Goal: Information Seeking & Learning: Find specific page/section

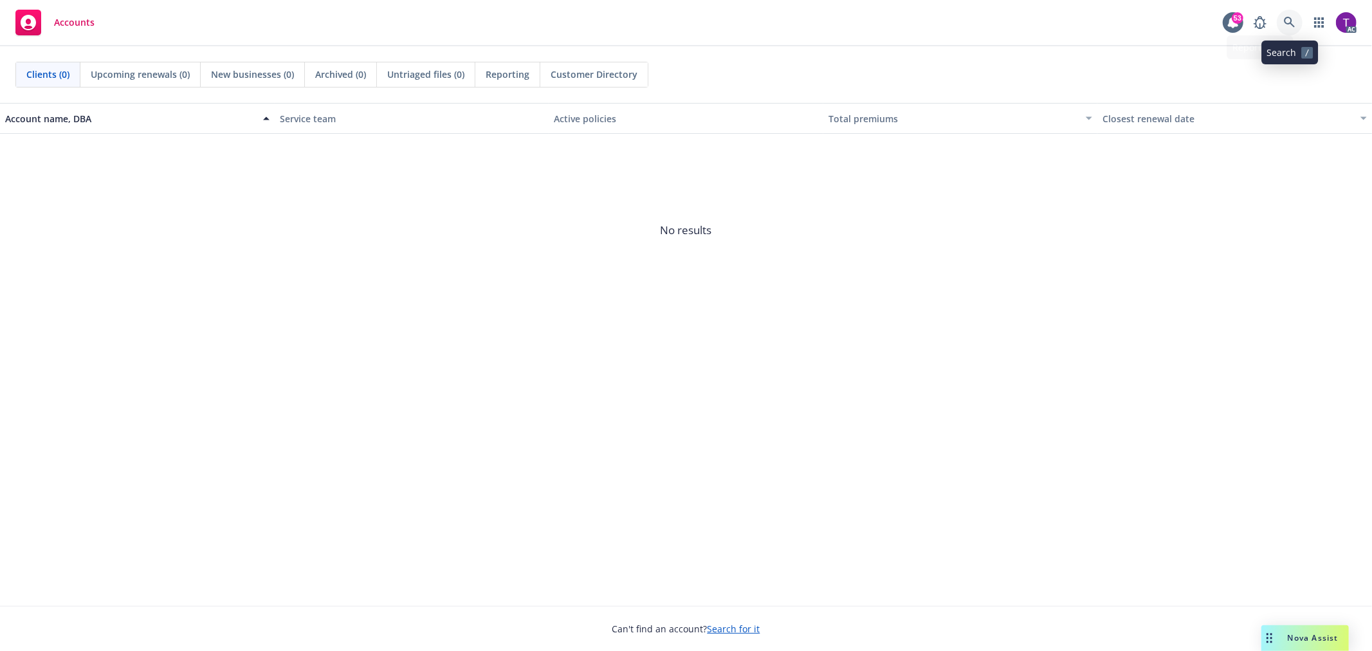
click at [1290, 24] on icon at bounding box center [1289, 22] width 11 height 11
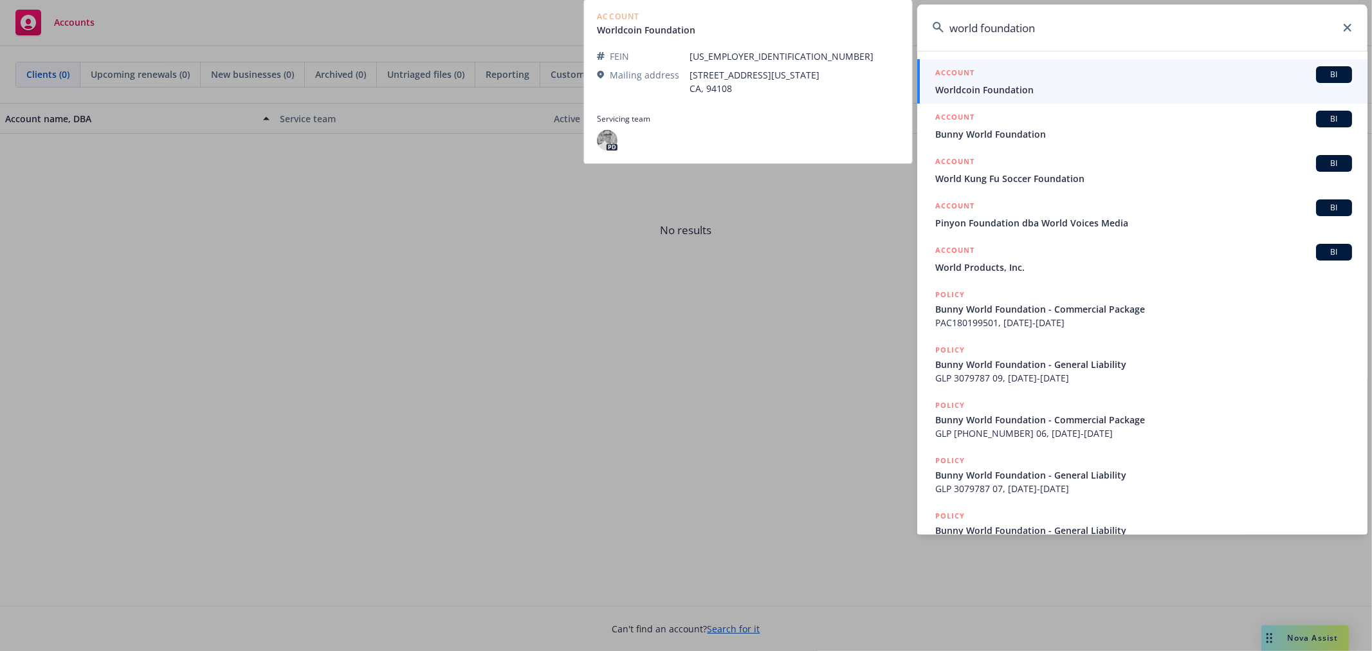
type input "world foundation"
click at [1008, 84] on span "Worldcoin Foundation" at bounding box center [1144, 90] width 417 height 14
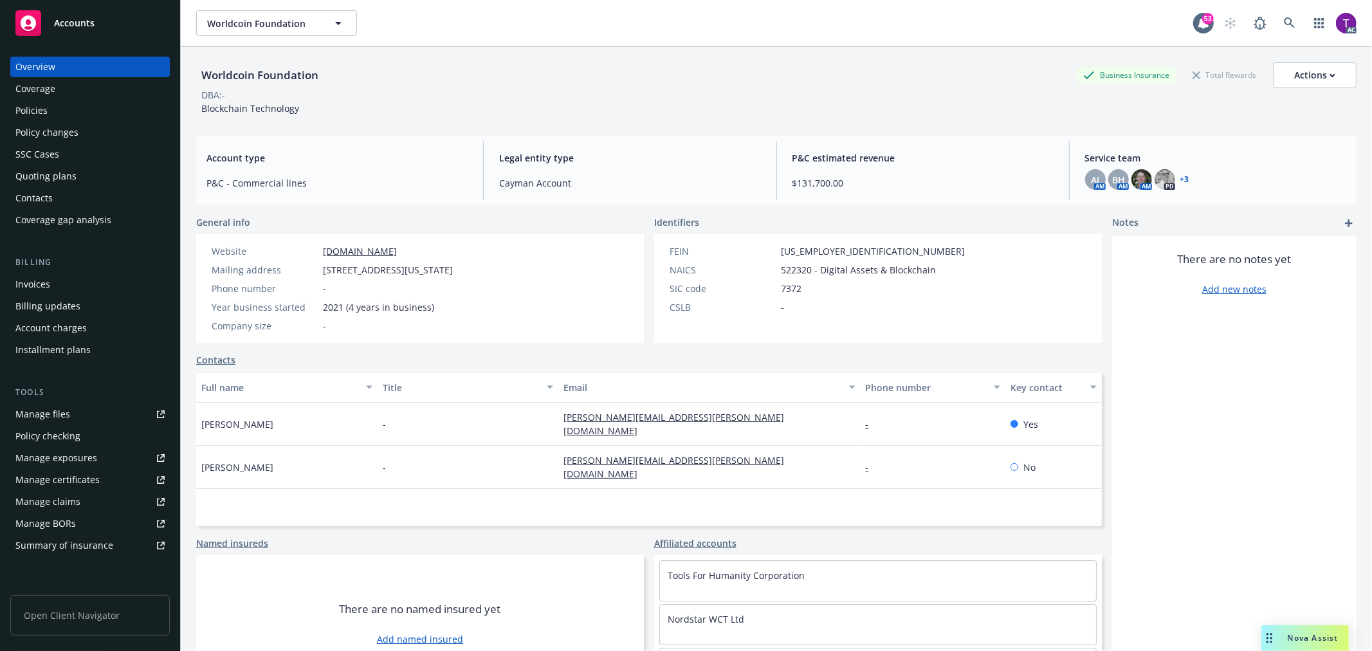
click at [37, 267] on div "Billing" at bounding box center [90, 262] width 160 height 13
click at [29, 296] on div "Billing updates" at bounding box center [47, 306] width 65 height 21
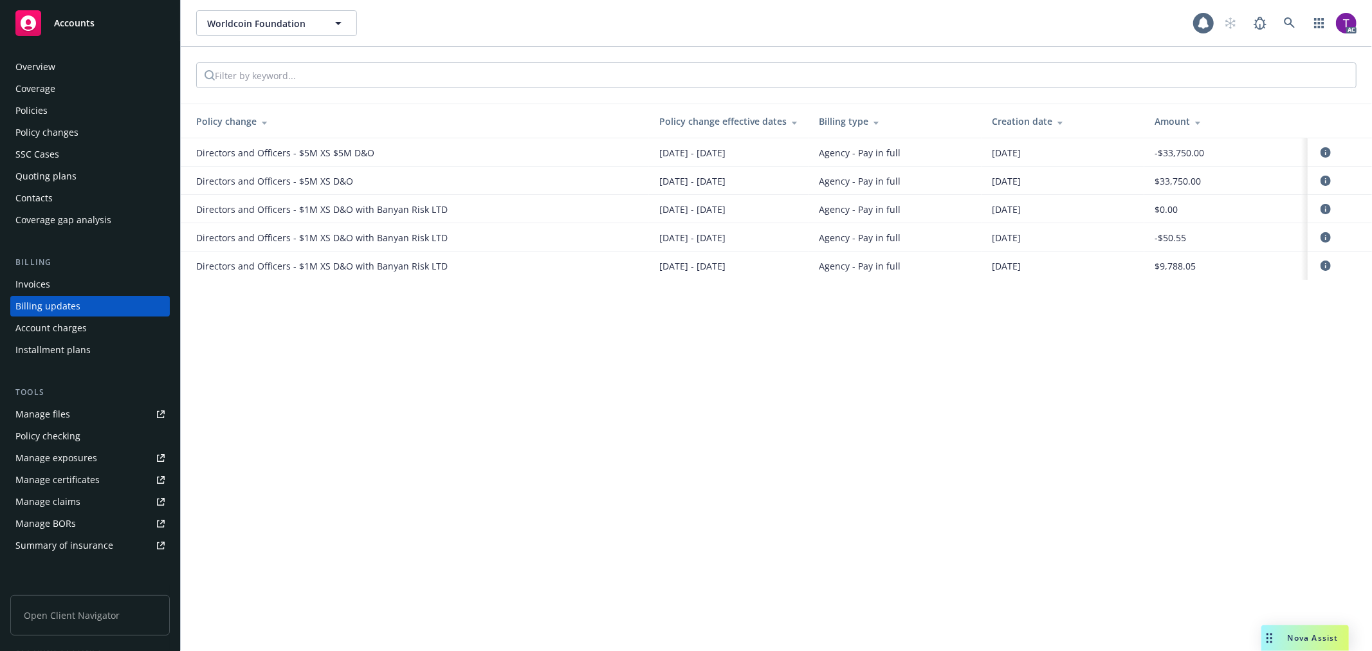
click at [35, 285] on div "Invoices" at bounding box center [32, 284] width 35 height 21
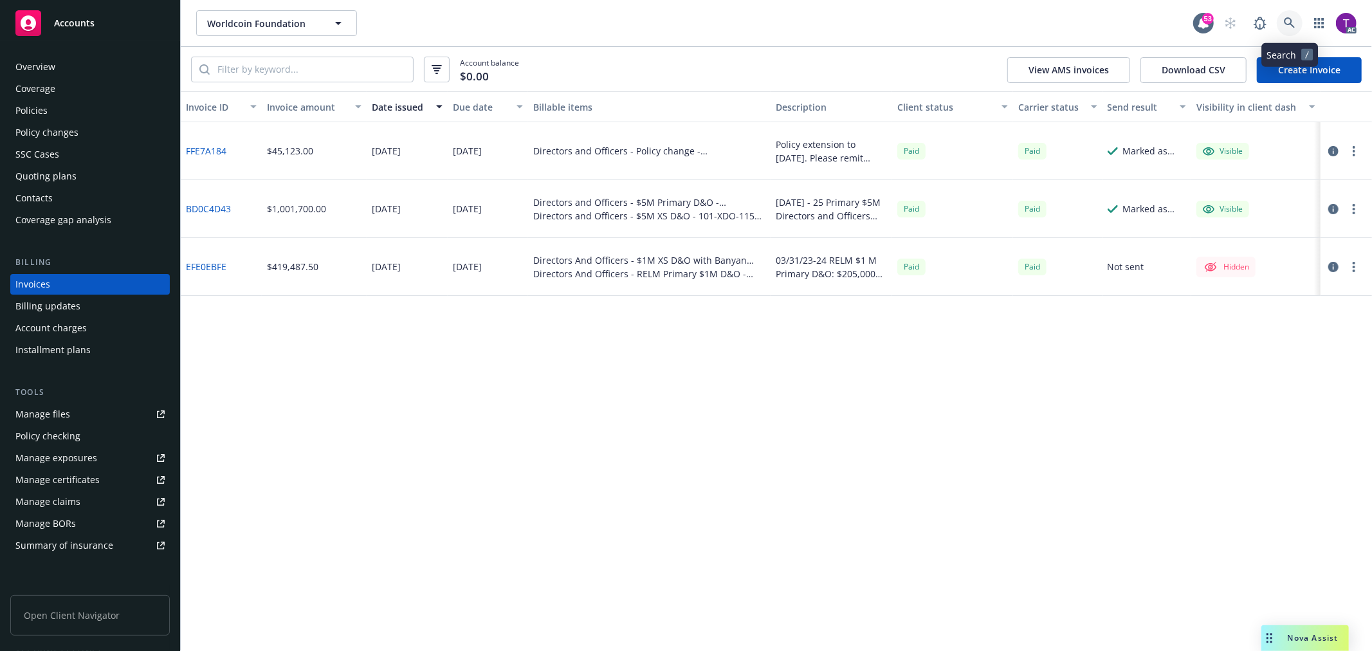
click at [1284, 13] on link at bounding box center [1290, 23] width 26 height 26
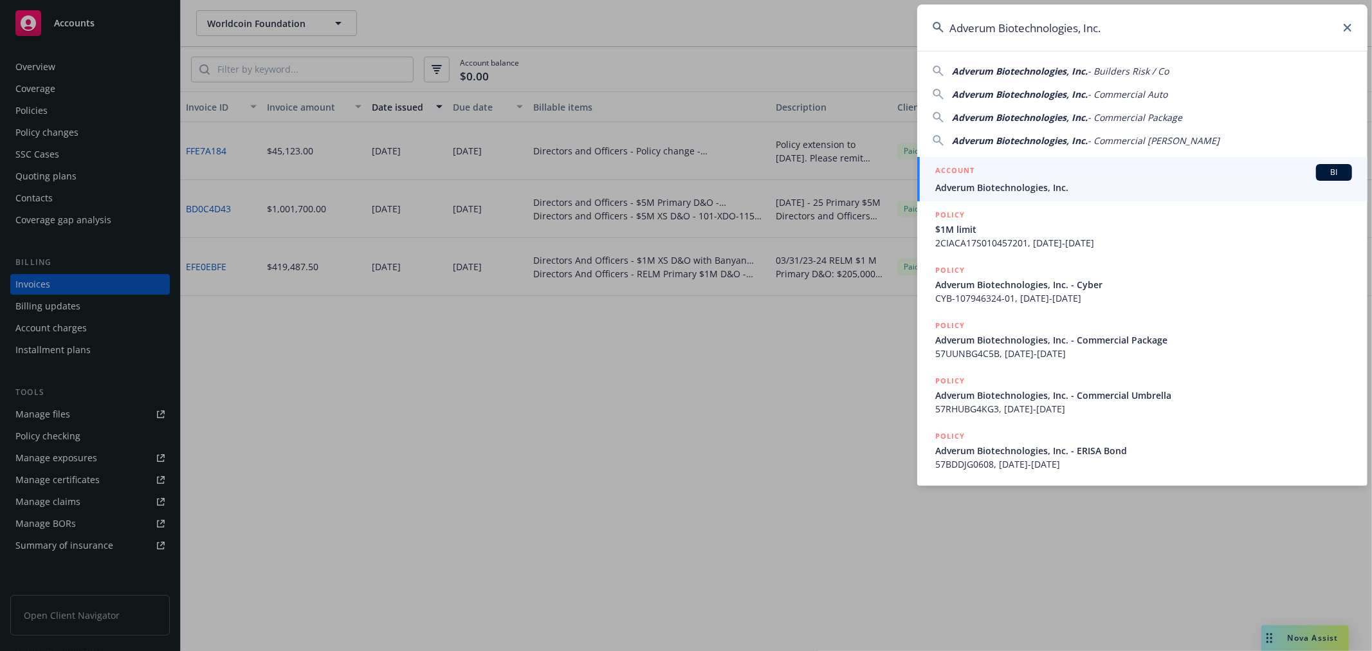
type input "Adverum Biotechnologies, Inc."
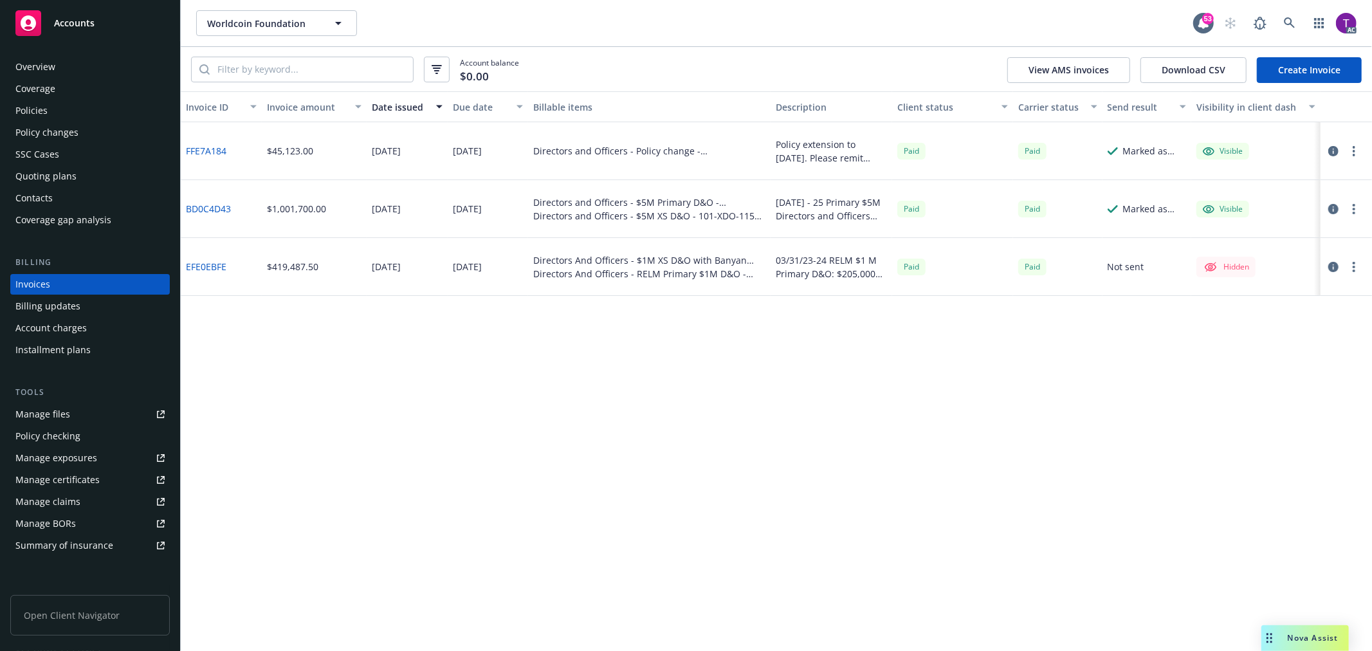
click at [193, 202] on link "BD0C4D43" at bounding box center [208, 209] width 45 height 14
click at [1290, 24] on icon at bounding box center [1290, 23] width 12 height 12
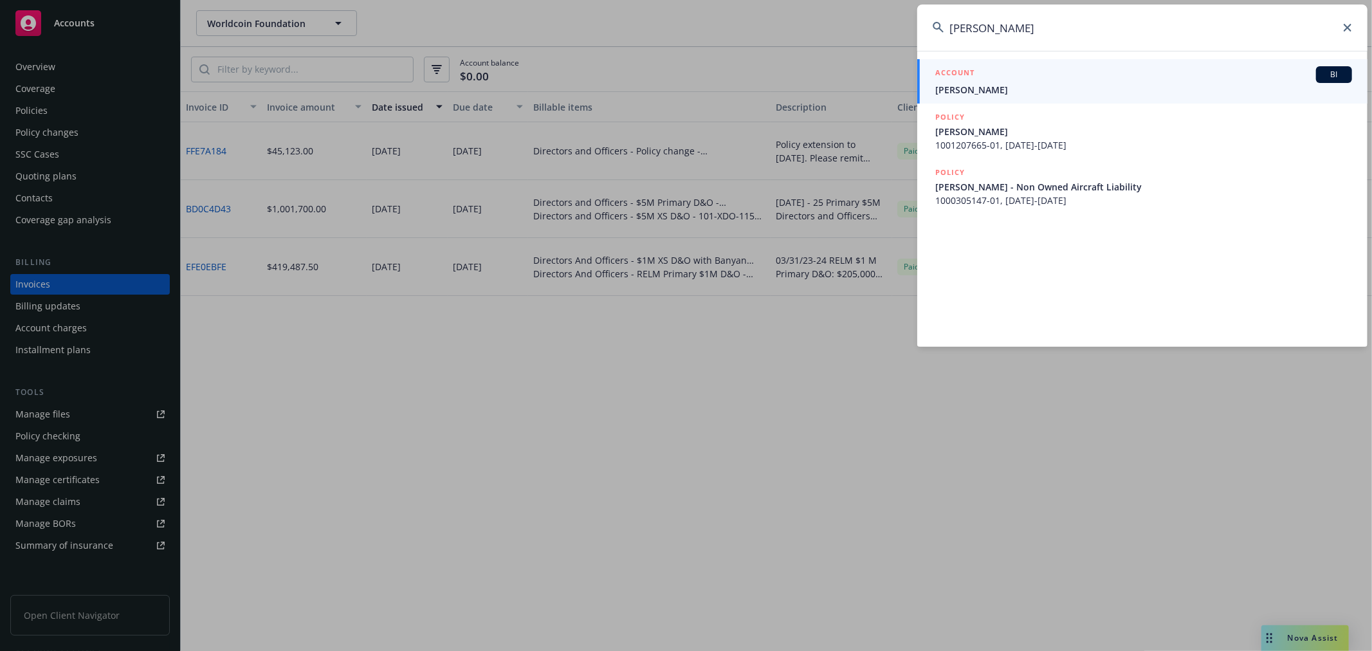
type input "[PERSON_NAME]"
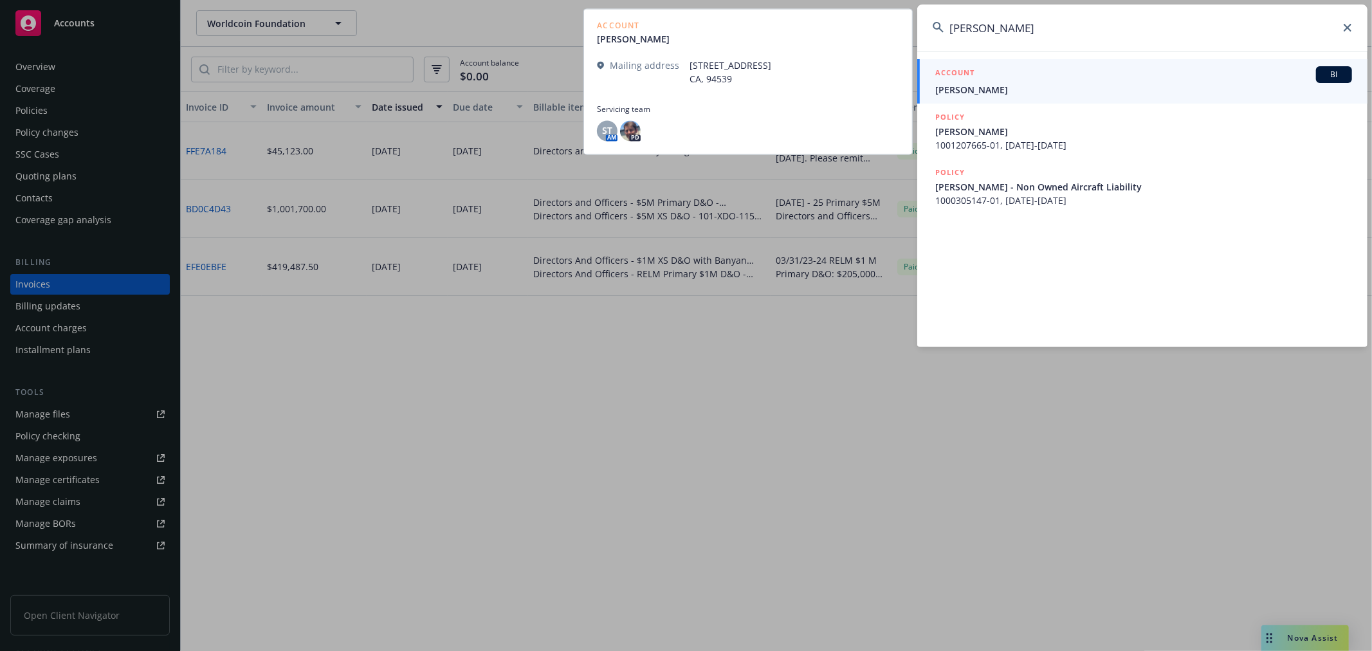
click at [1025, 81] on div "ACCOUNT BI" at bounding box center [1144, 74] width 417 height 17
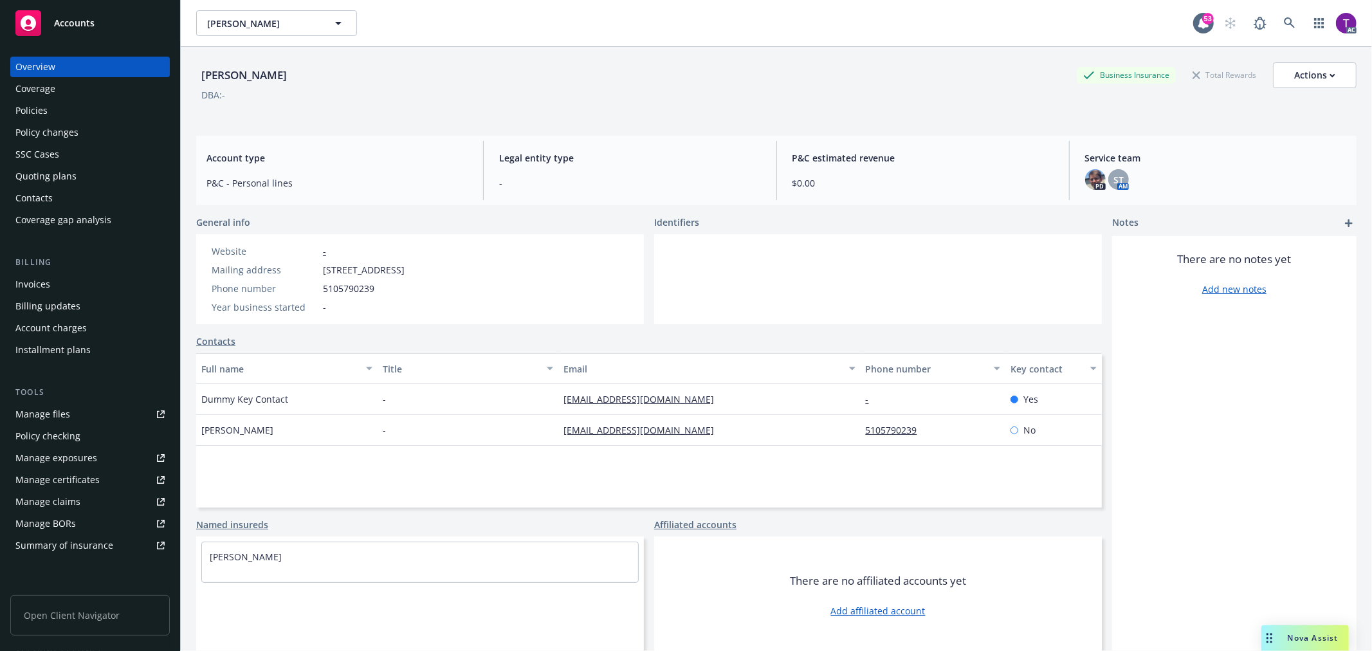
click at [95, 284] on div "Invoices" at bounding box center [89, 284] width 149 height 21
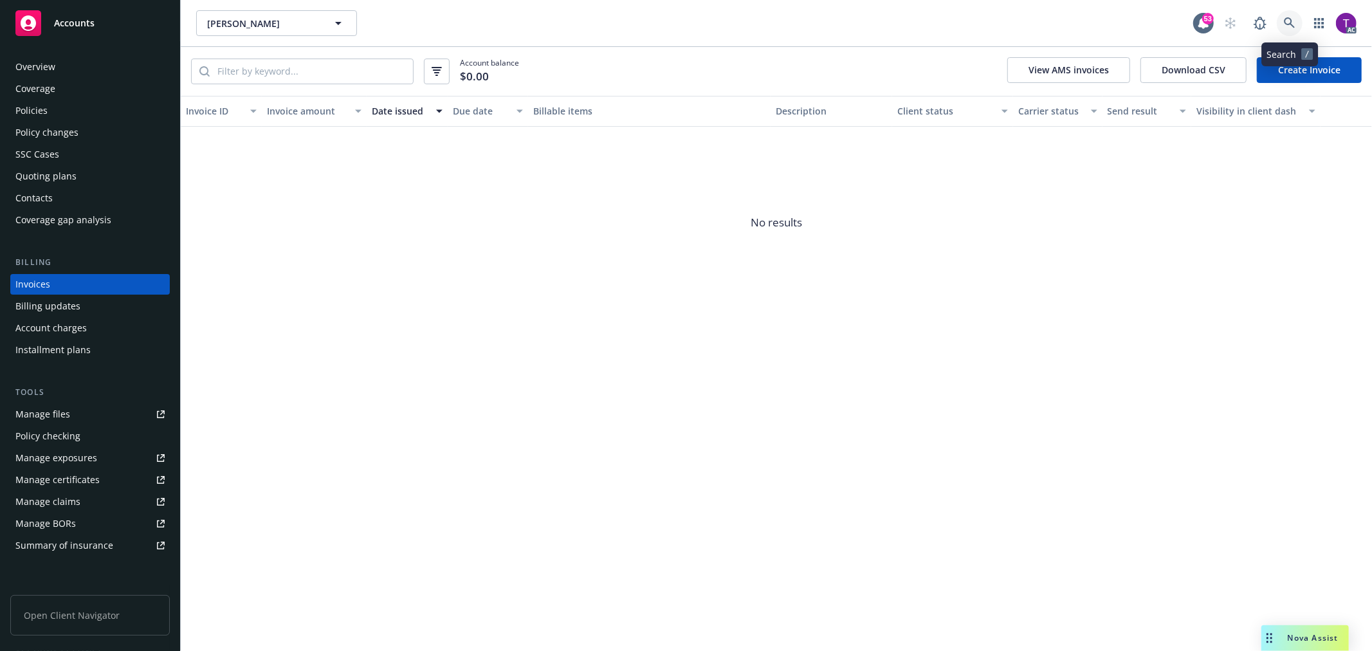
click at [1300, 17] on link at bounding box center [1290, 23] width 26 height 26
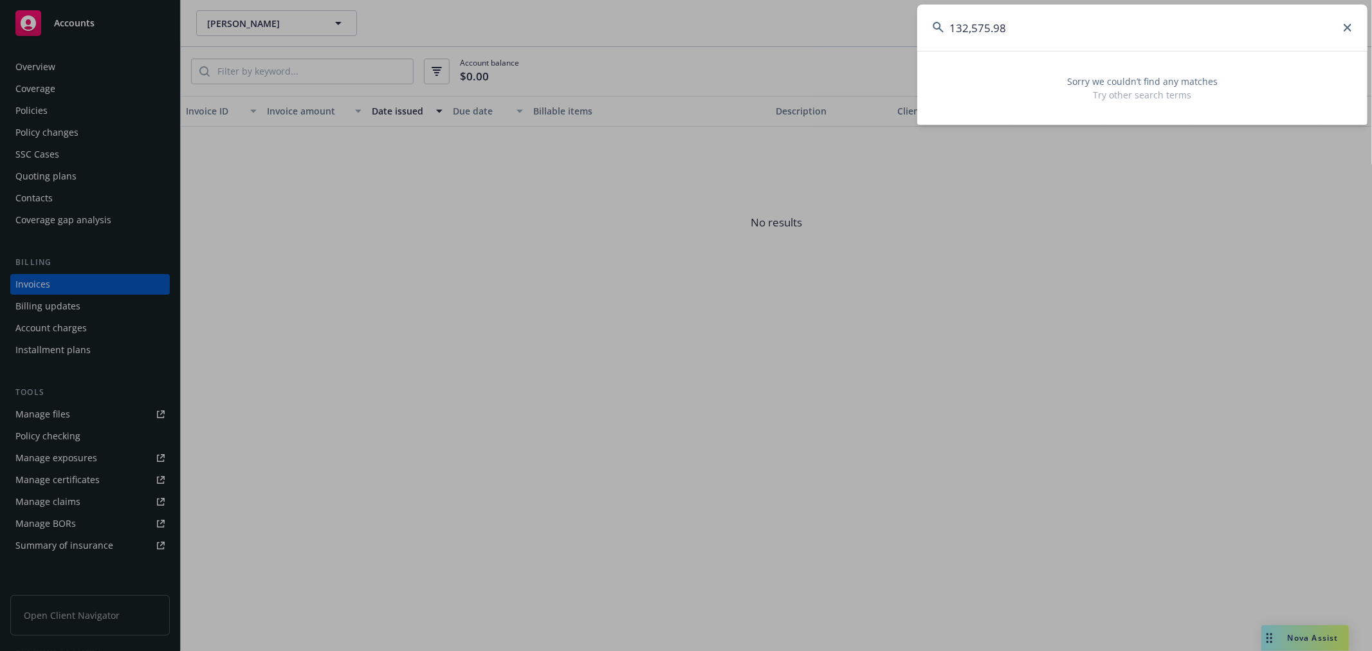
drag, startPoint x: 1023, startPoint y: 17, endPoint x: 746, endPoint y: -21, distance: 279.4
click at [746, 0] on html "Accounts Overview Coverage Policies Policy changes SSC Cases Quoting plans Cont…" at bounding box center [686, 325] width 1372 height 651
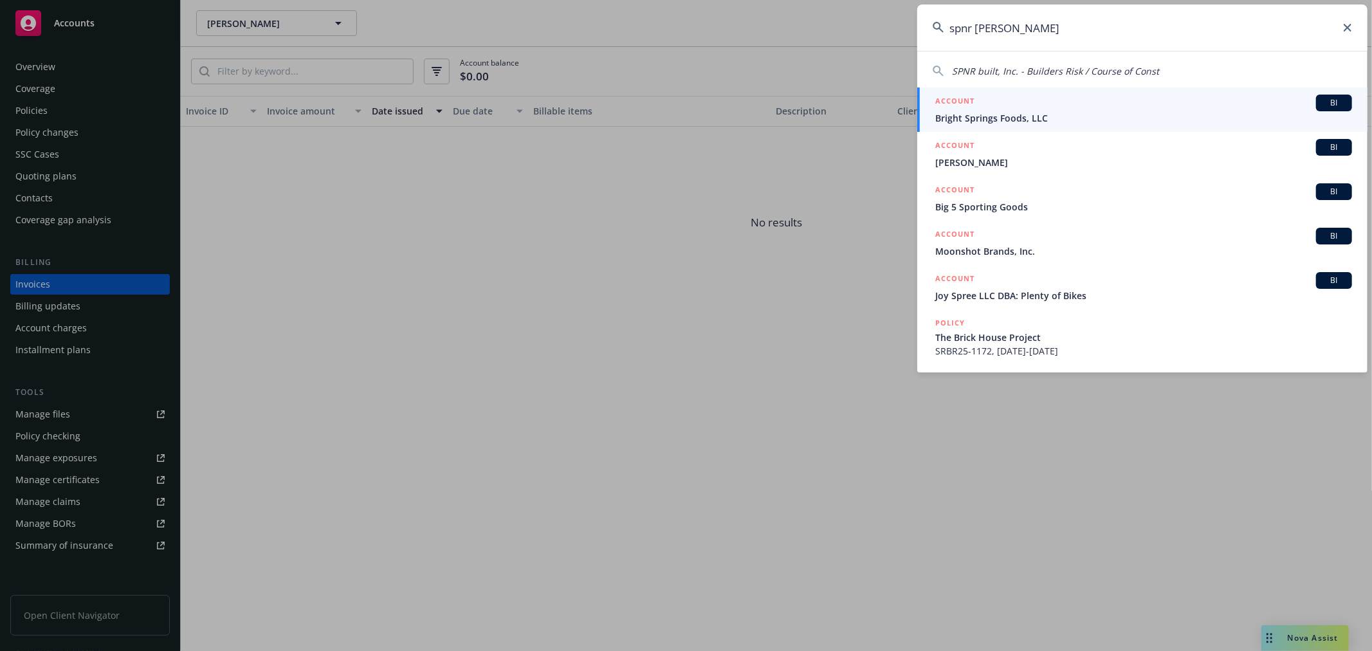
drag, startPoint x: 1059, startPoint y: 35, endPoint x: 770, endPoint y: 14, distance: 290.3
click at [770, 14] on div "spnr [PERSON_NAME] SPNR built, Inc. - Builders Risk / Course of Const ACCOUNT B…" at bounding box center [686, 325] width 1372 height 651
paste input "SPNR built, Inc."
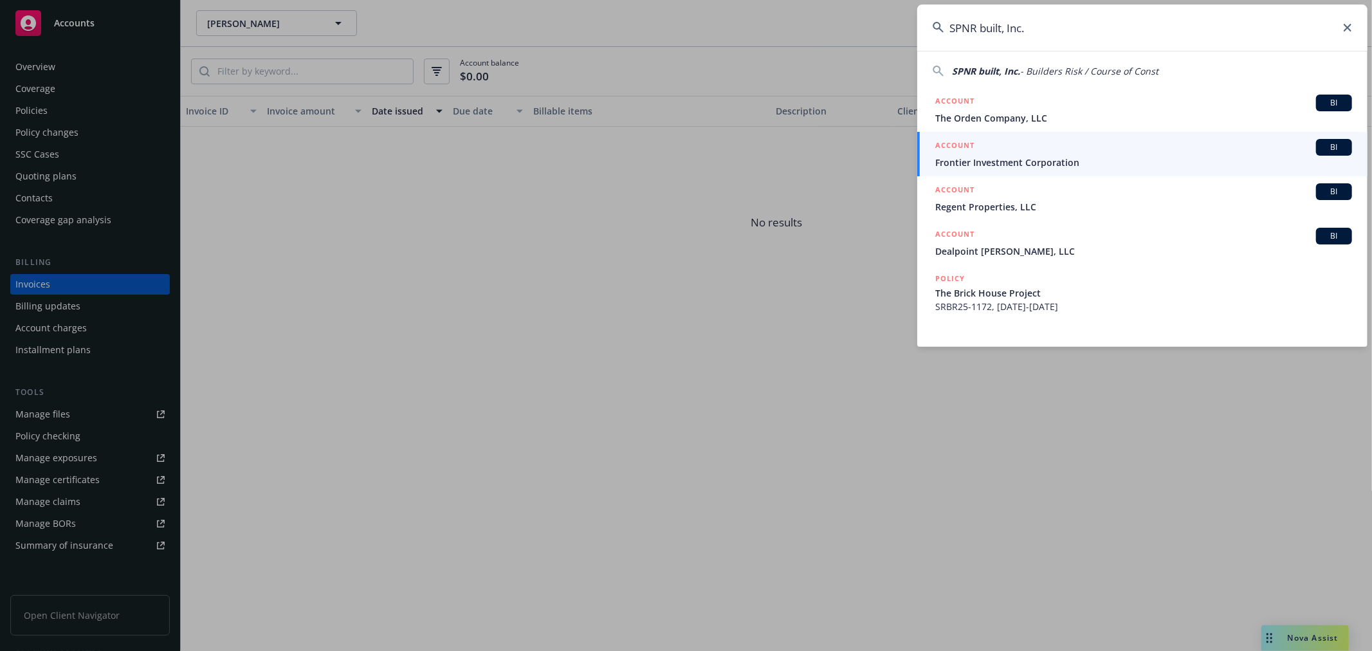
type input "SPNR built, Inc."
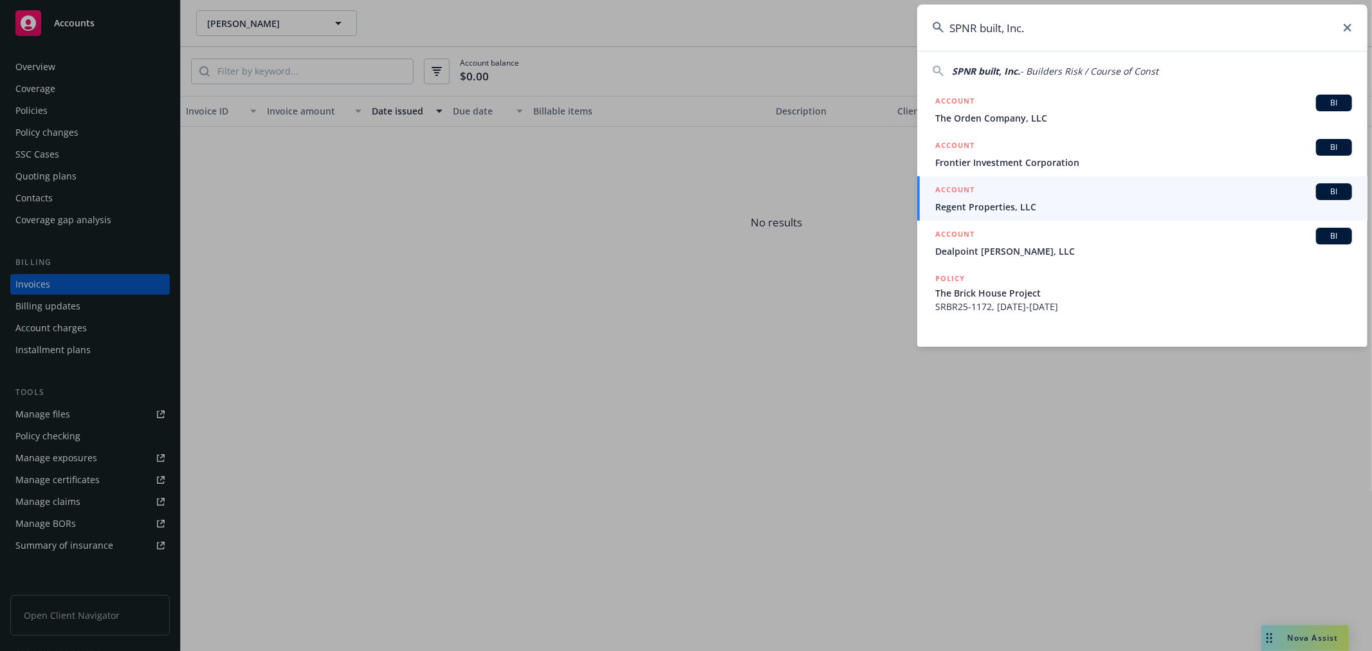
click at [1001, 198] on div "ACCOUNT BI" at bounding box center [1144, 191] width 417 height 17
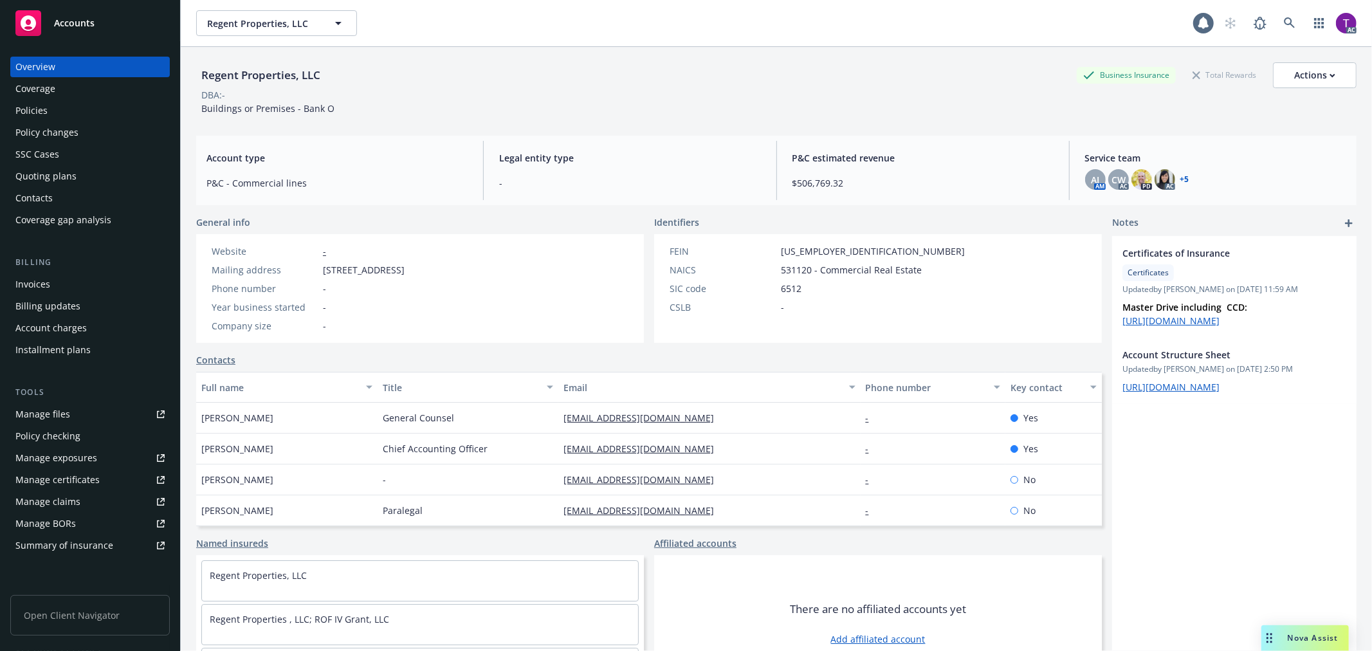
click at [32, 285] on div "Invoices" at bounding box center [32, 284] width 35 height 21
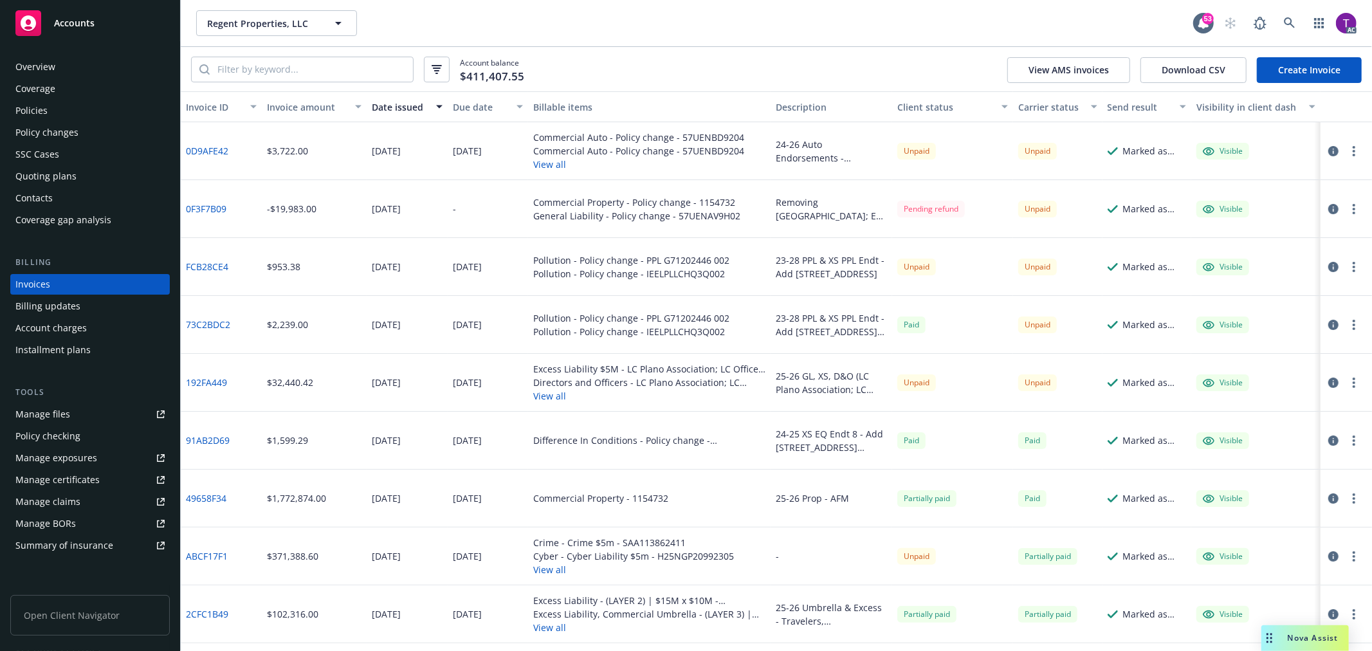
click at [306, 109] on div "Invoice amount" at bounding box center [307, 107] width 80 height 14
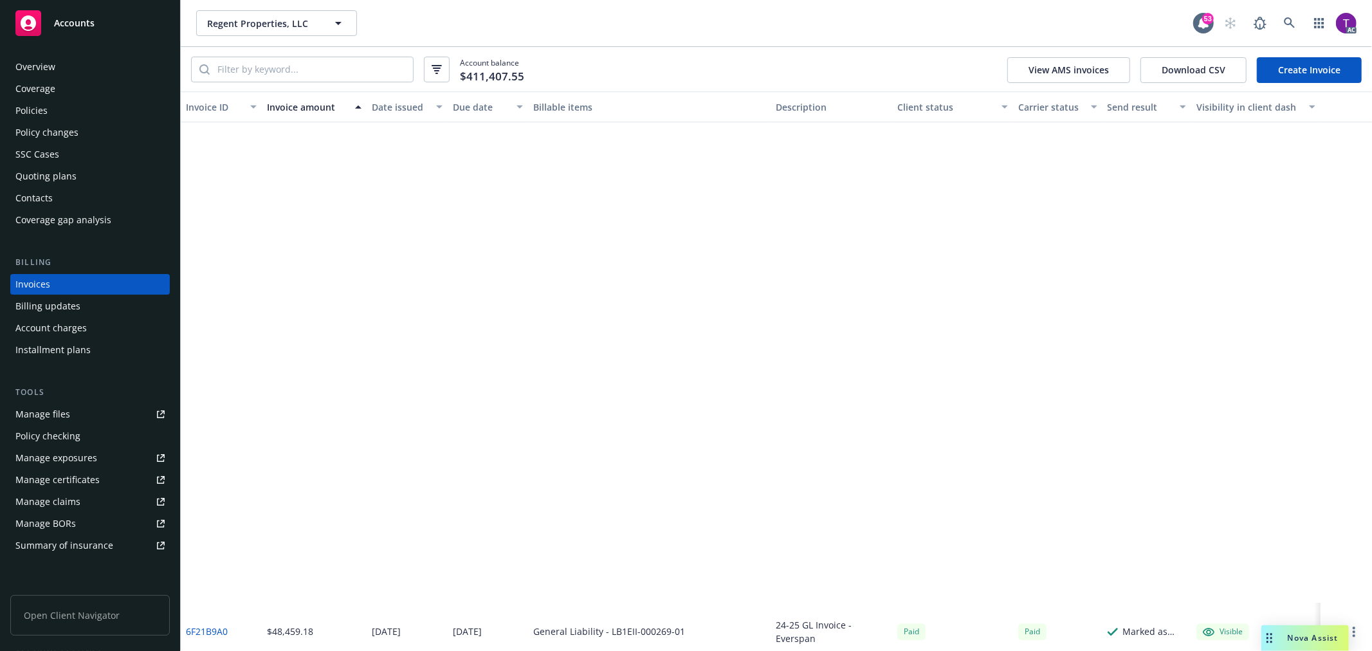
scroll to position [3293, 0]
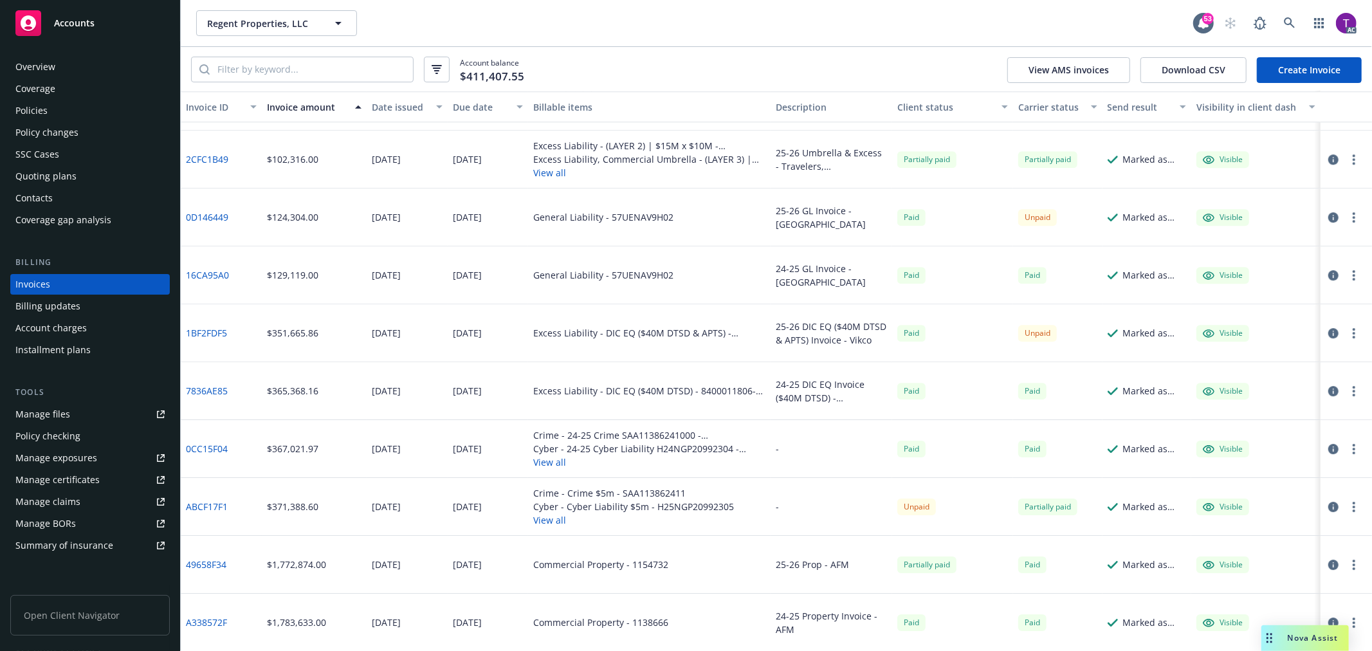
click at [1305, 23] on div "AC" at bounding box center [1287, 23] width 139 height 26
click at [1290, 20] on icon at bounding box center [1290, 23] width 12 height 12
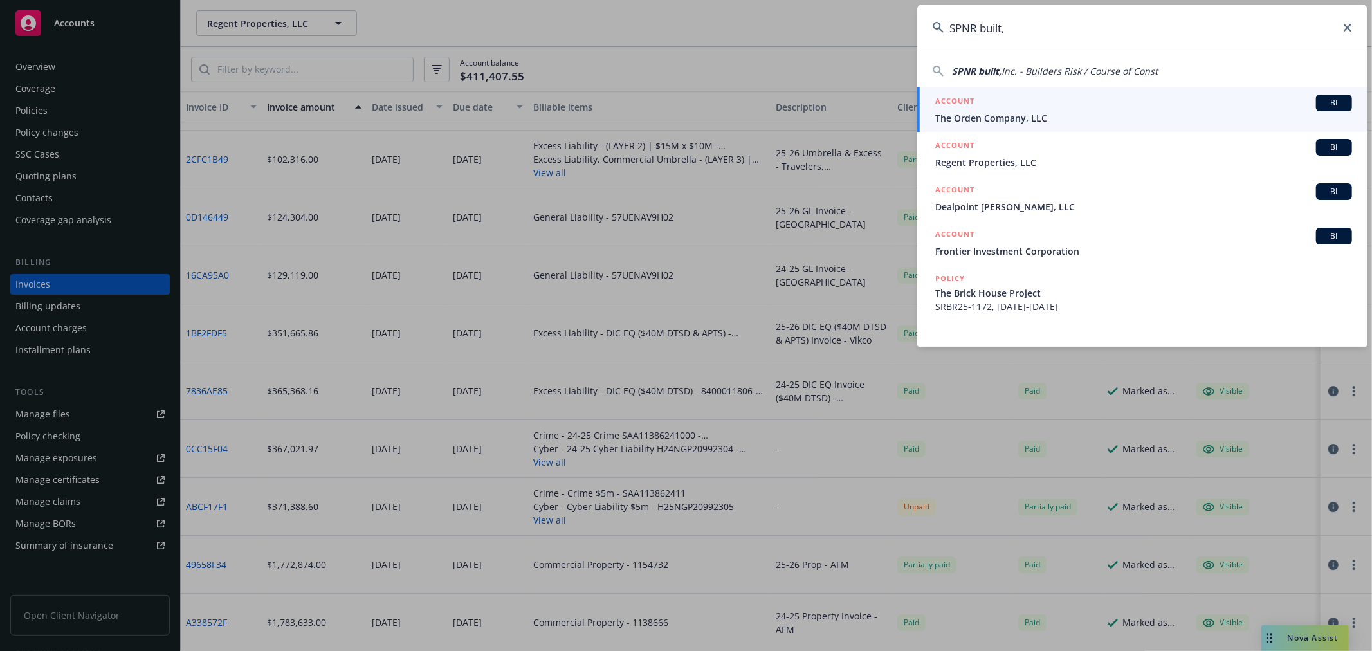
drag, startPoint x: 1073, startPoint y: 29, endPoint x: 793, endPoint y: 16, distance: 280.8
click at [793, 16] on div "SPNR built, SPNR built, Inc. - Builders Risk / Course of Const ACCOUNT BI The O…" at bounding box center [686, 325] width 1372 height 651
paste input "WO Banks Trust"
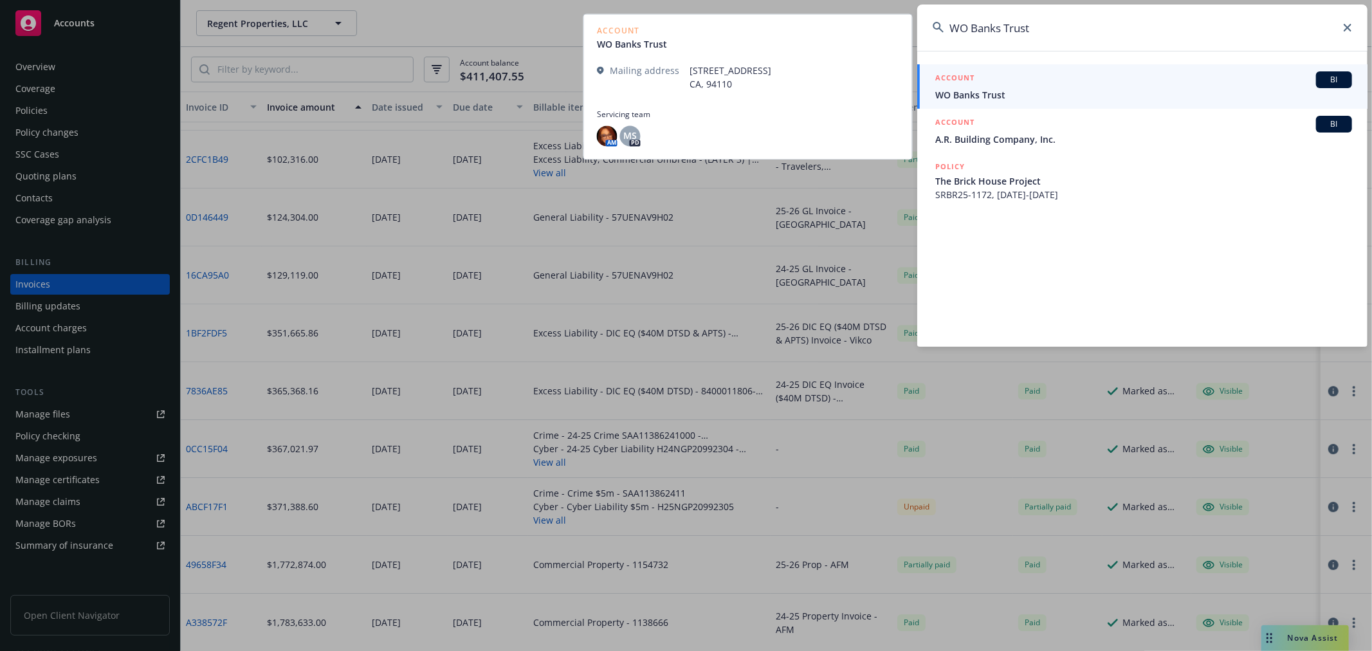
type input "WO Banks Trust"
click at [1034, 82] on div "ACCOUNT BI" at bounding box center [1144, 79] width 417 height 17
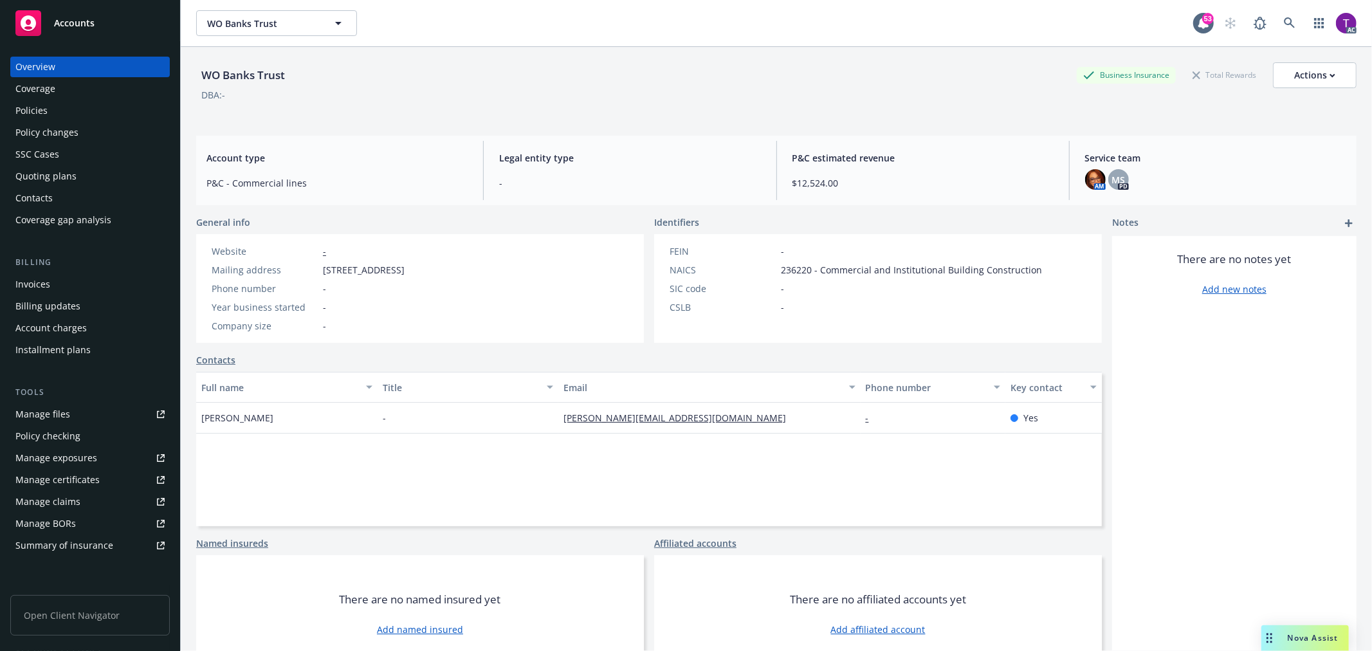
click at [36, 282] on div "Invoices" at bounding box center [32, 284] width 35 height 21
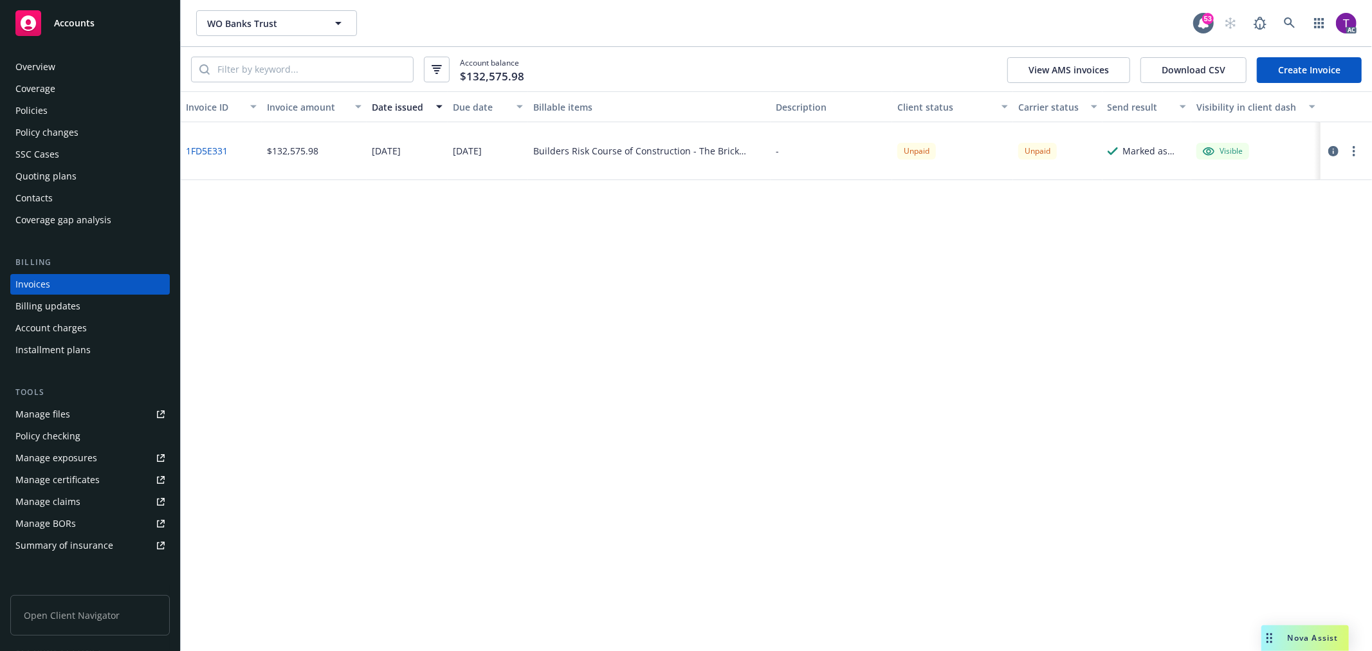
click at [95, 73] on div "Overview" at bounding box center [89, 67] width 149 height 21
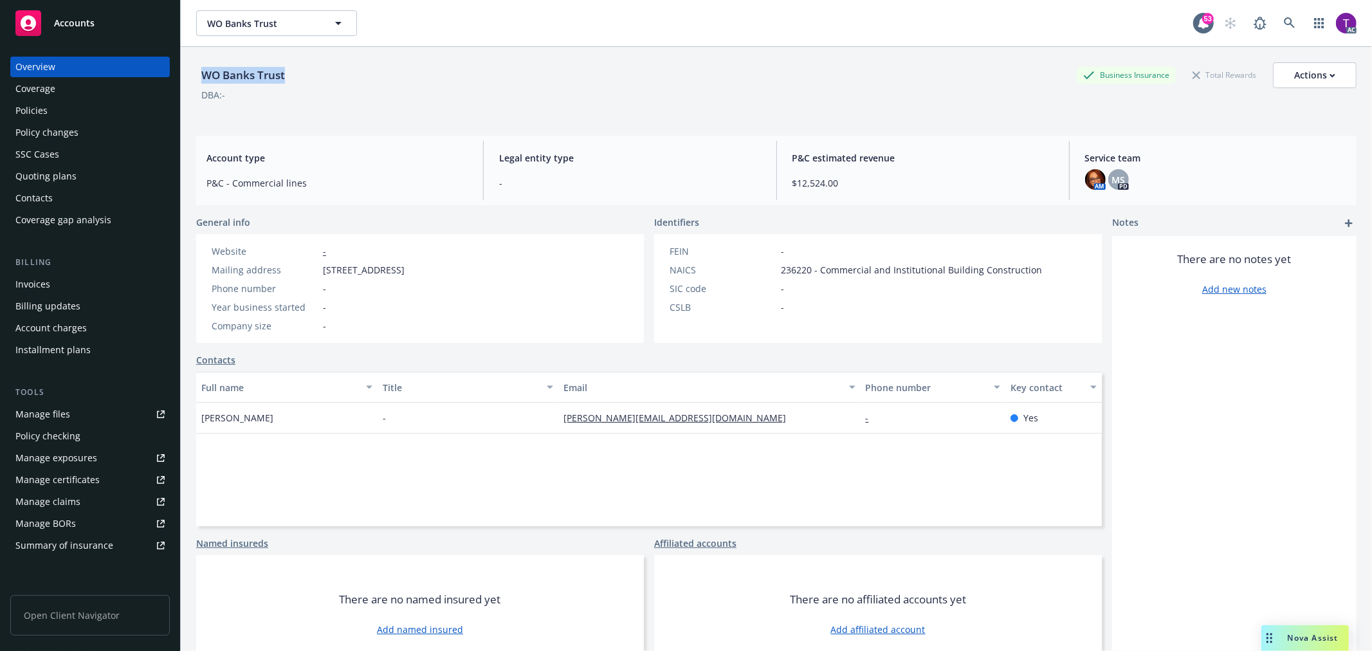
drag, startPoint x: 303, startPoint y: 75, endPoint x: 201, endPoint y: 76, distance: 102.3
click at [201, 76] on div "WO Banks Trust Business Insurance Total Rewards Actions" at bounding box center [776, 75] width 1161 height 26
copy div "WO Banks Trust"
click at [53, 281] on div "Invoices" at bounding box center [89, 284] width 149 height 21
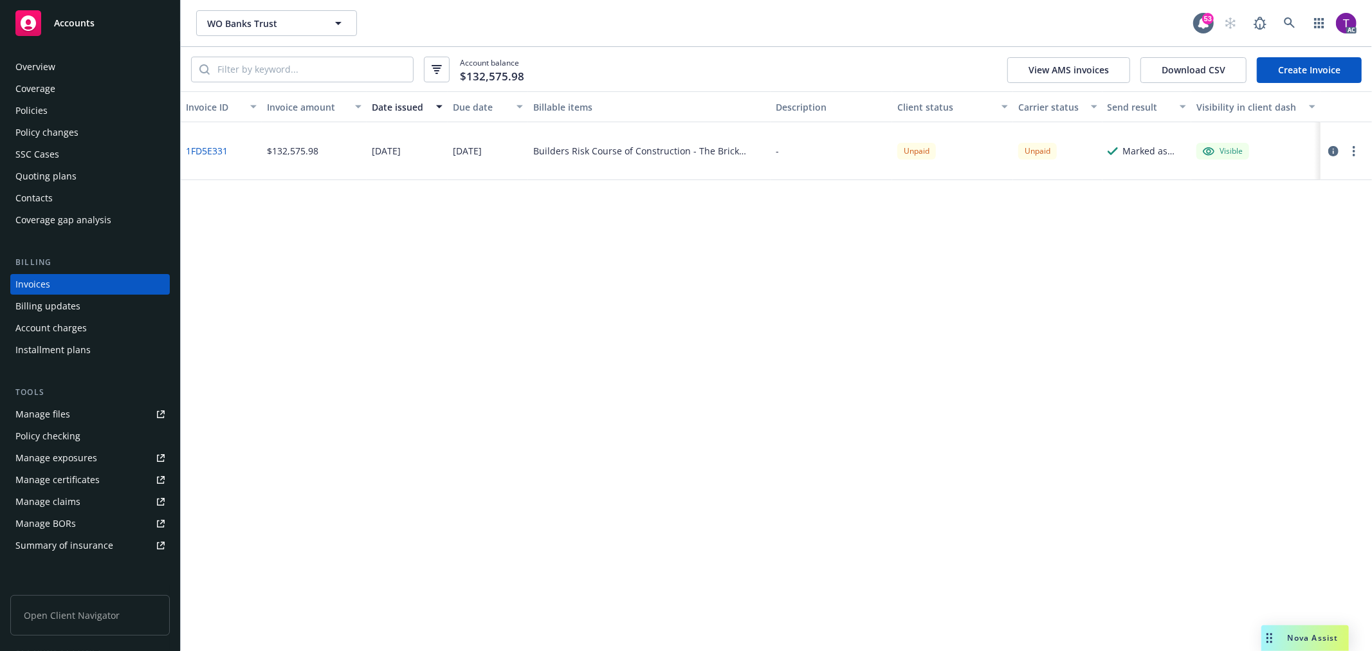
click at [198, 152] on link "1FD5E331" at bounding box center [207, 151] width 42 height 14
click at [60, 116] on div "Policies" at bounding box center [89, 110] width 149 height 21
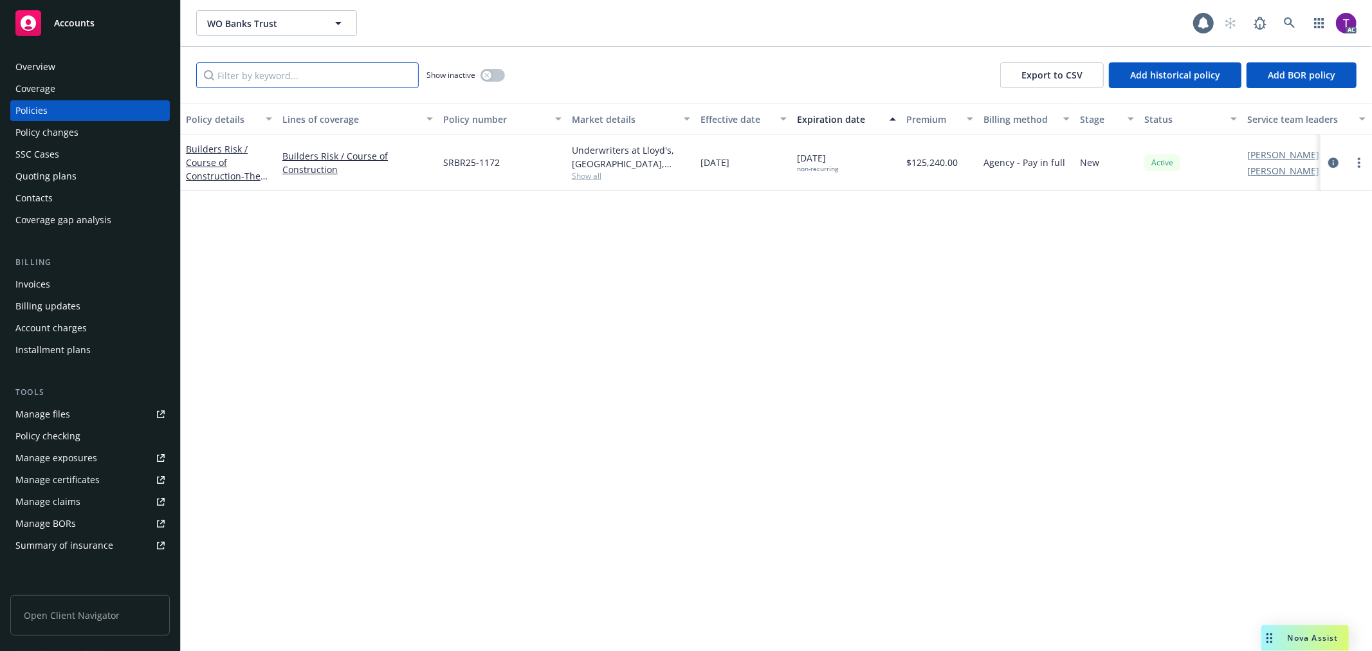
click at [277, 78] on input "Filter by keyword..." at bounding box center [307, 75] width 223 height 26
click at [203, 159] on link "Builders Risk / Course of Construction - The Brick House Project" at bounding box center [227, 169] width 83 height 53
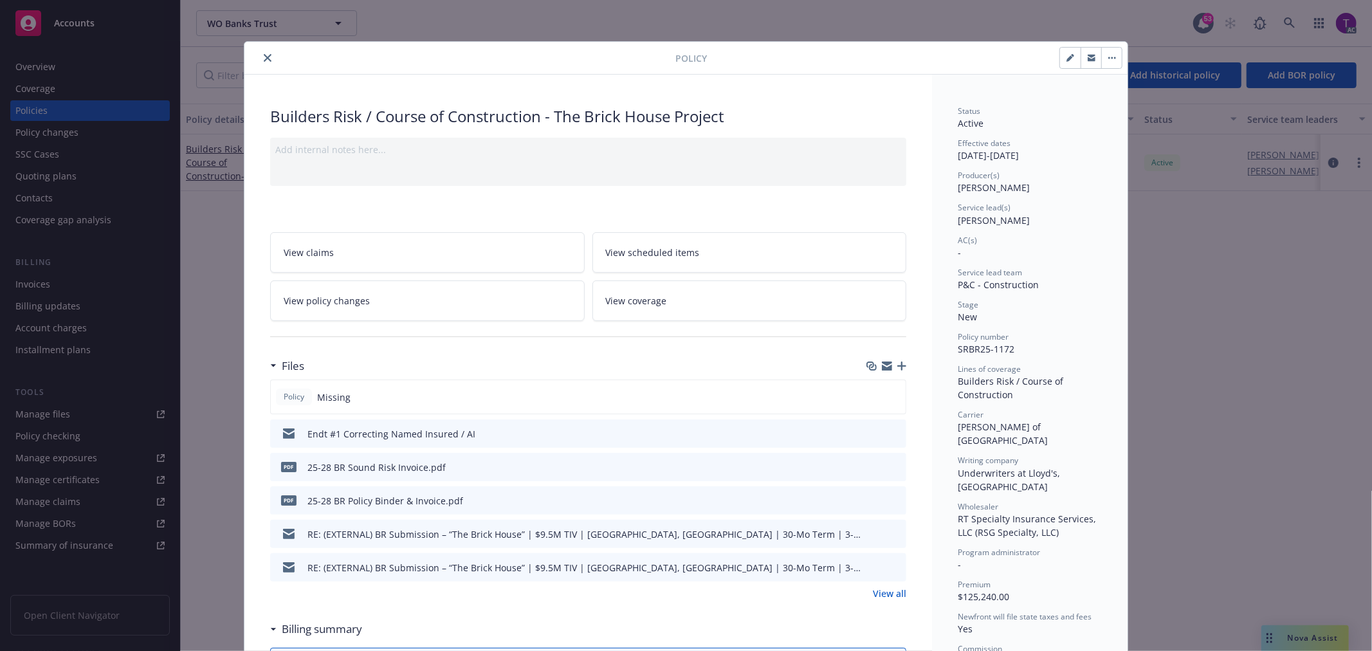
click at [889, 465] on icon "preview file" at bounding box center [895, 466] width 12 height 9
click at [1292, 37] on div "Policy Builders Risk / Course of Construction - The Brick House Project Add int…" at bounding box center [686, 325] width 1372 height 651
click at [1291, 24] on div "Policy Builders Risk / Course of Construction - The Brick House Project Add int…" at bounding box center [686, 325] width 1372 height 651
click at [264, 59] on icon "close" at bounding box center [268, 58] width 8 height 8
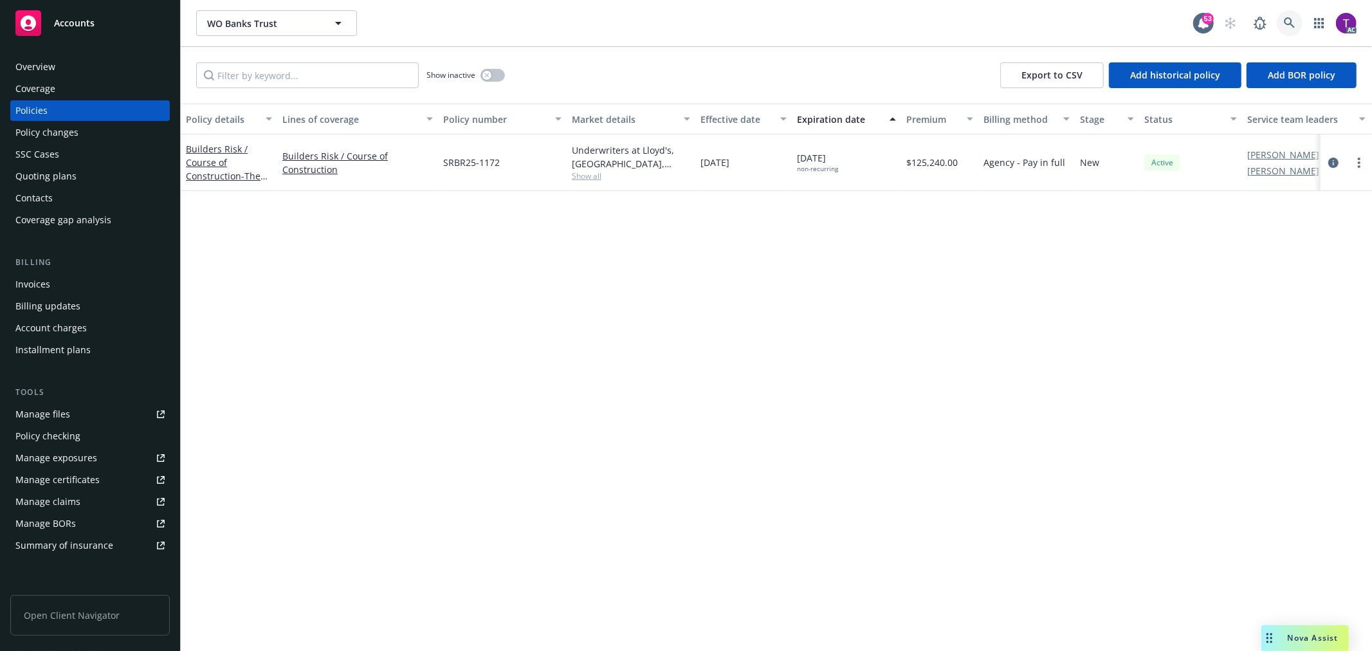
click at [1282, 17] on link at bounding box center [1290, 23] width 26 height 26
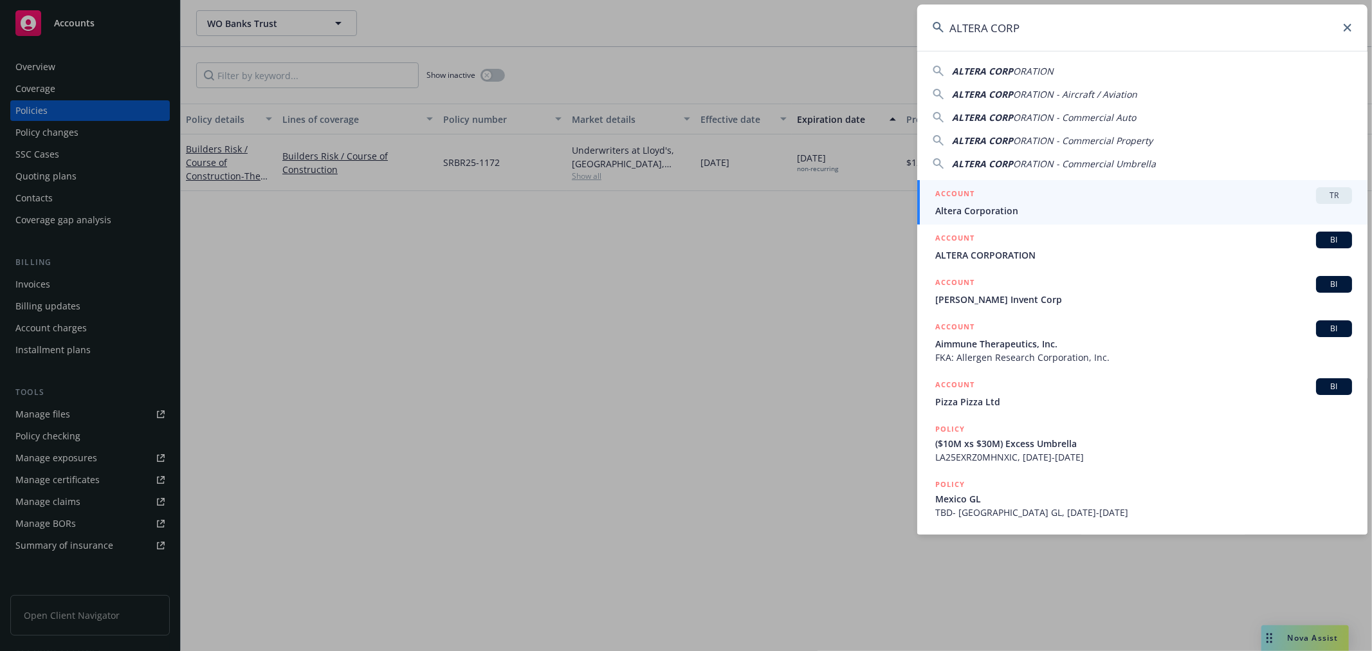
type input "ALTERA CORP"
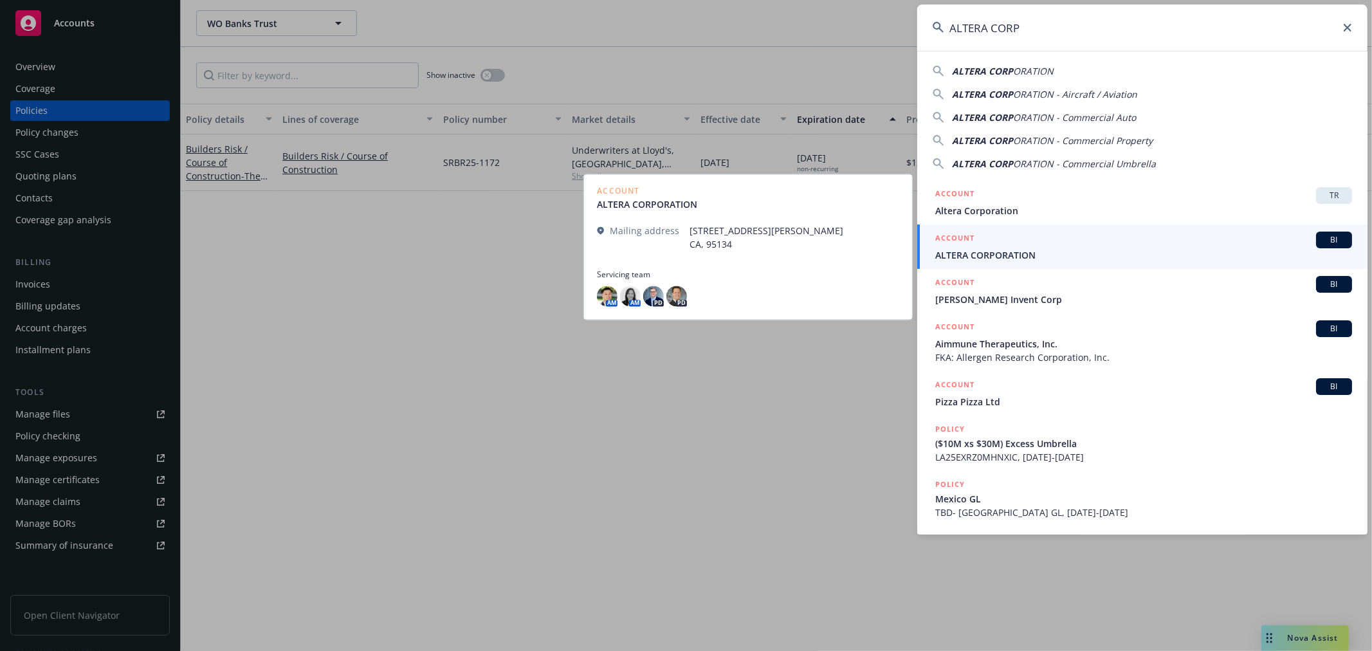
click at [992, 253] on span "ALTERA CORPORATION" at bounding box center [1144, 255] width 417 height 14
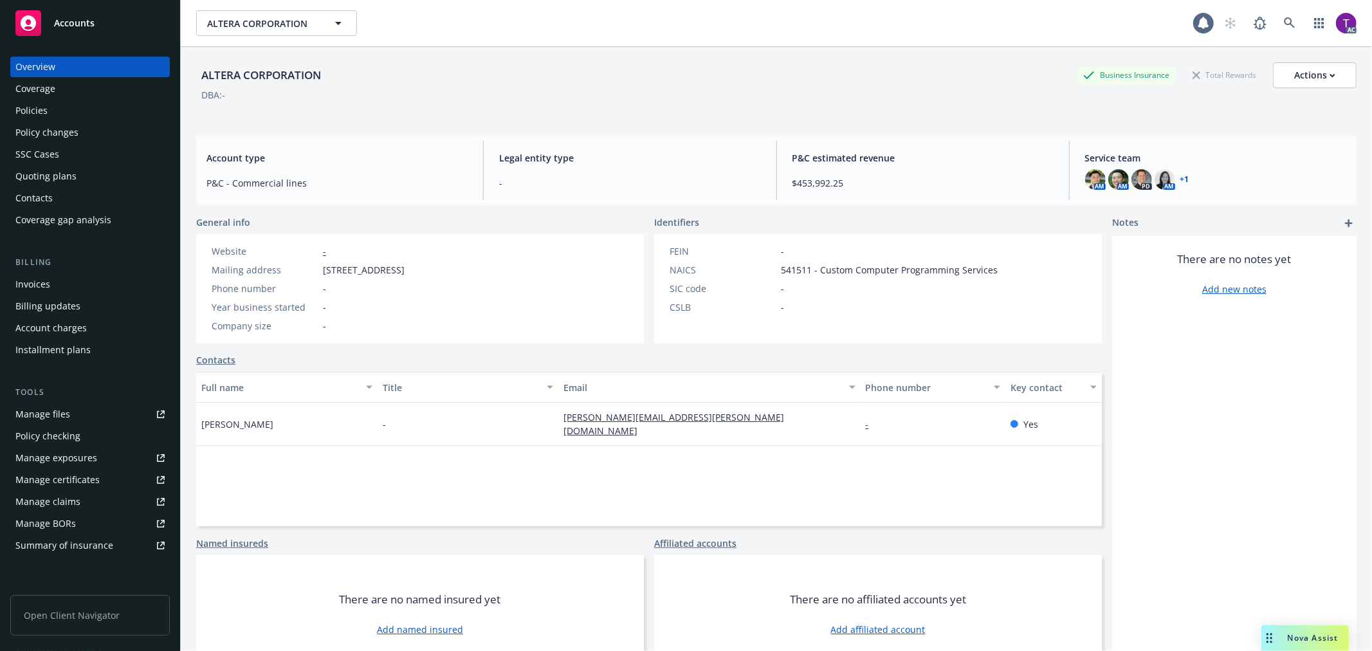
click at [35, 284] on div "Invoices" at bounding box center [32, 284] width 35 height 21
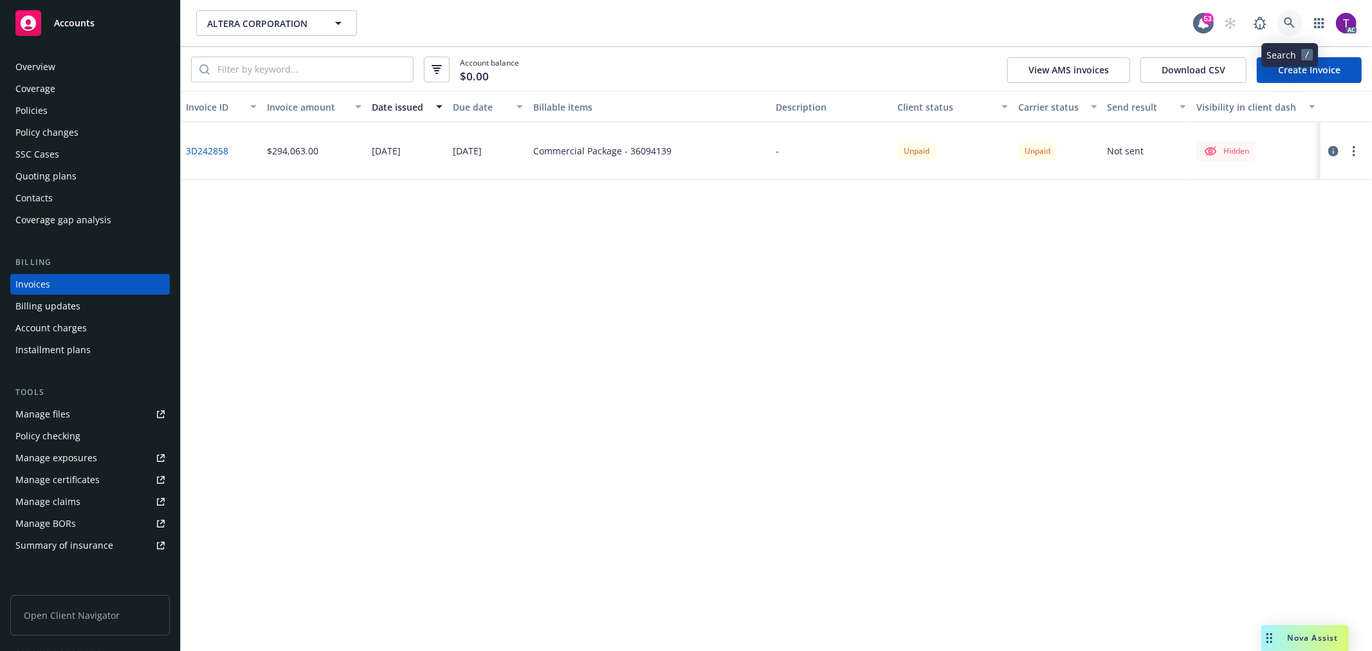
click at [1290, 22] on icon at bounding box center [1290, 23] width 12 height 12
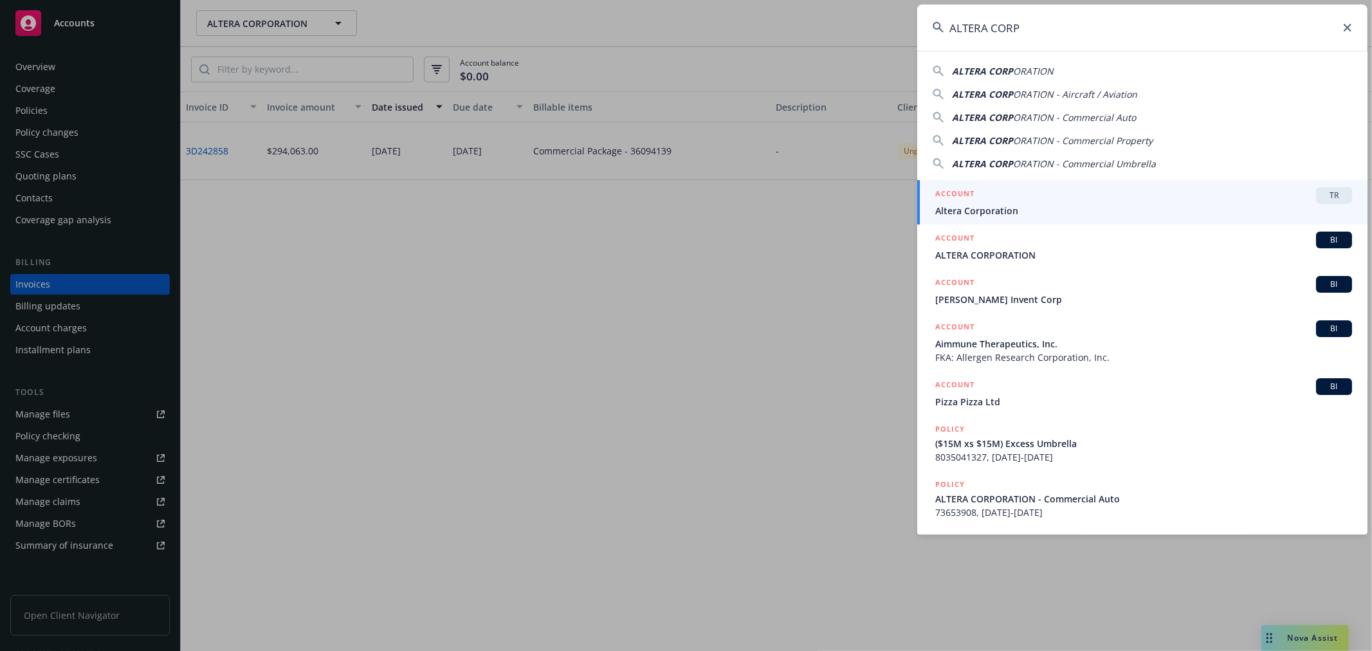
drag, startPoint x: 1031, startPoint y: 21, endPoint x: 911, endPoint y: 13, distance: 120.0
click at [911, 13] on div "ALTERA CORP ALTERA CORP ORATION ALTERA CORP ORATION - Aircraft / Aviation ALTER…" at bounding box center [686, 325] width 1372 height 651
paste input "Intel"
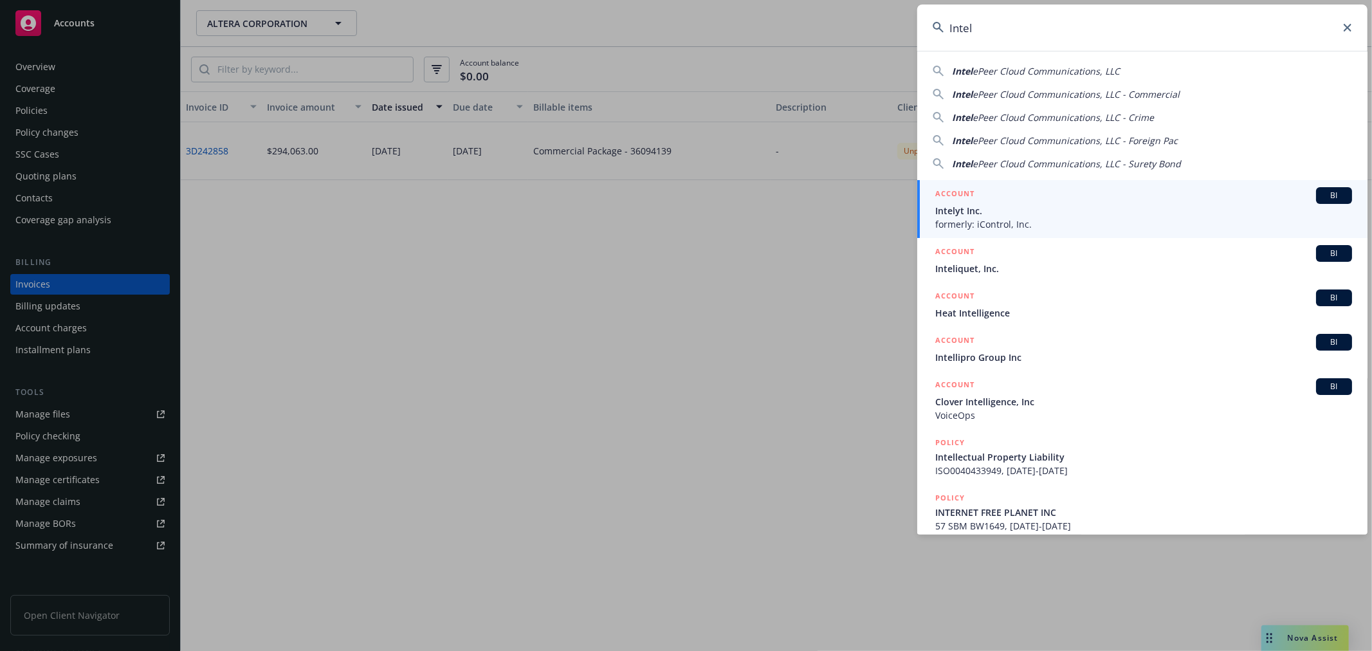
drag, startPoint x: 994, startPoint y: 31, endPoint x: 885, endPoint y: 24, distance: 109.0
click at [885, 24] on div "Intel Intel ePeer Cloud Communications, LLC Intel ePeer Cloud Communications, L…" at bounding box center [686, 325] width 1372 height 651
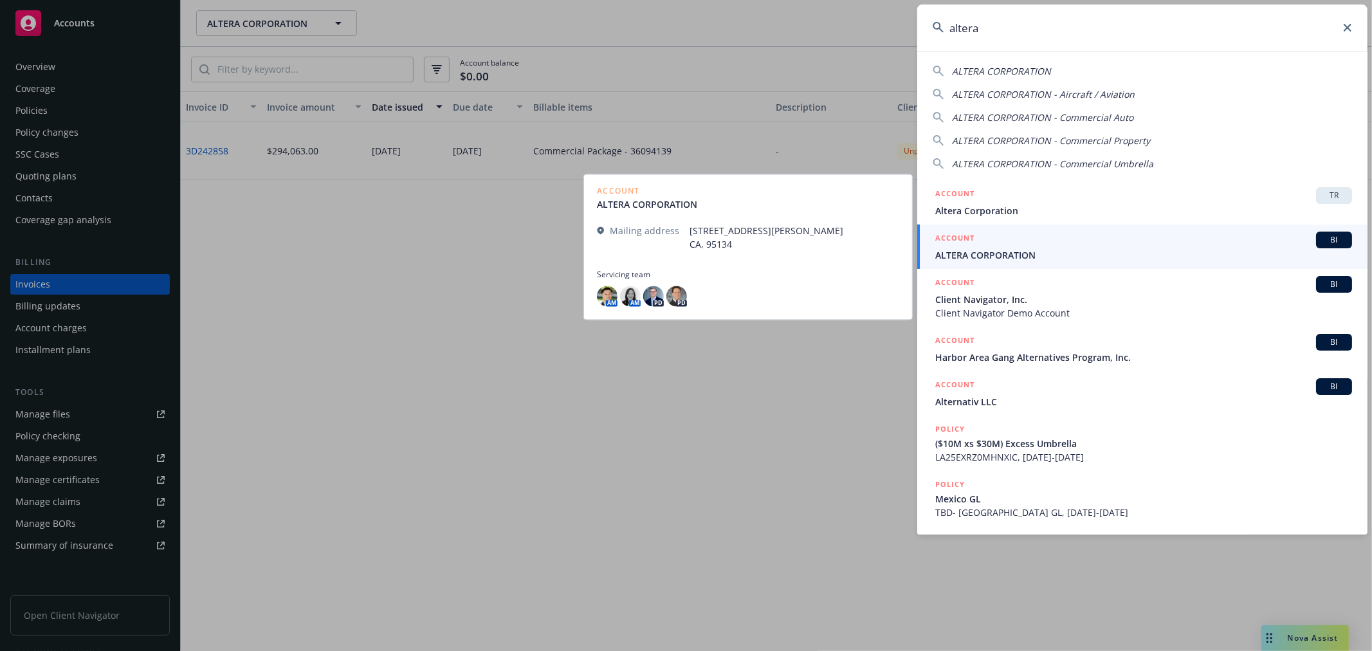
type input "altera"
click at [969, 249] on span "ALTERA CORPORATION" at bounding box center [1144, 255] width 417 height 14
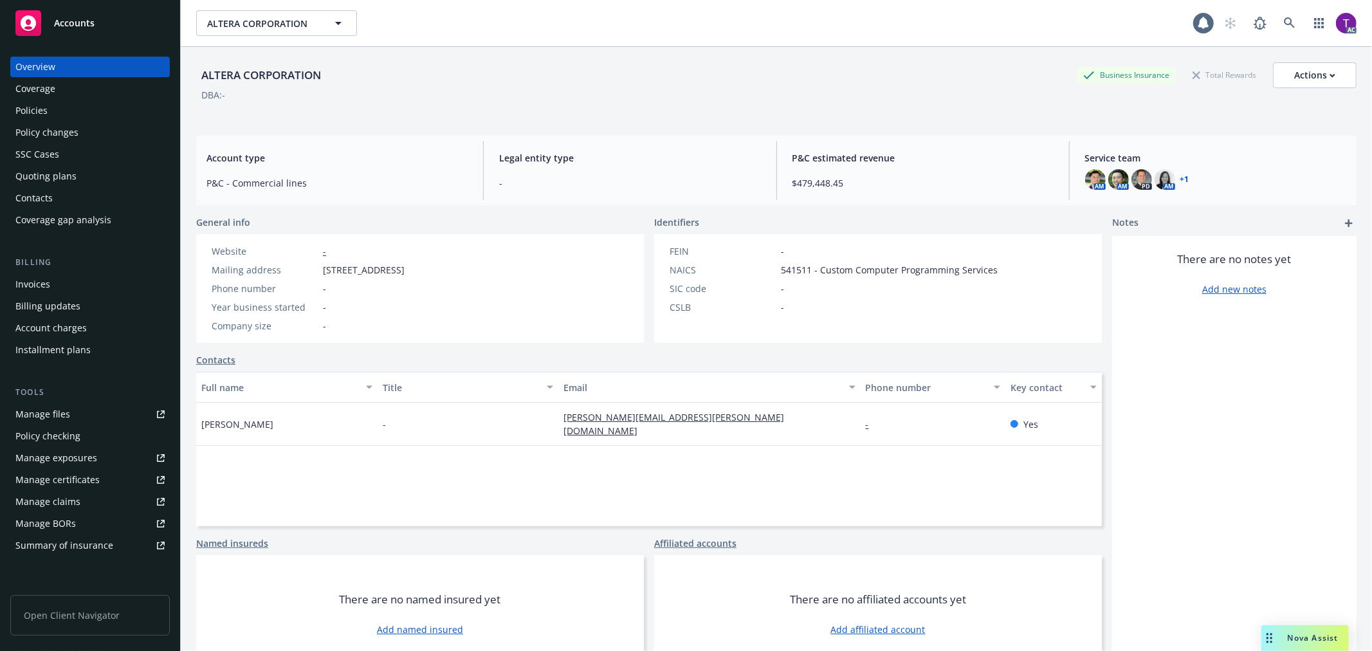
click at [68, 287] on div "Invoices" at bounding box center [89, 284] width 149 height 21
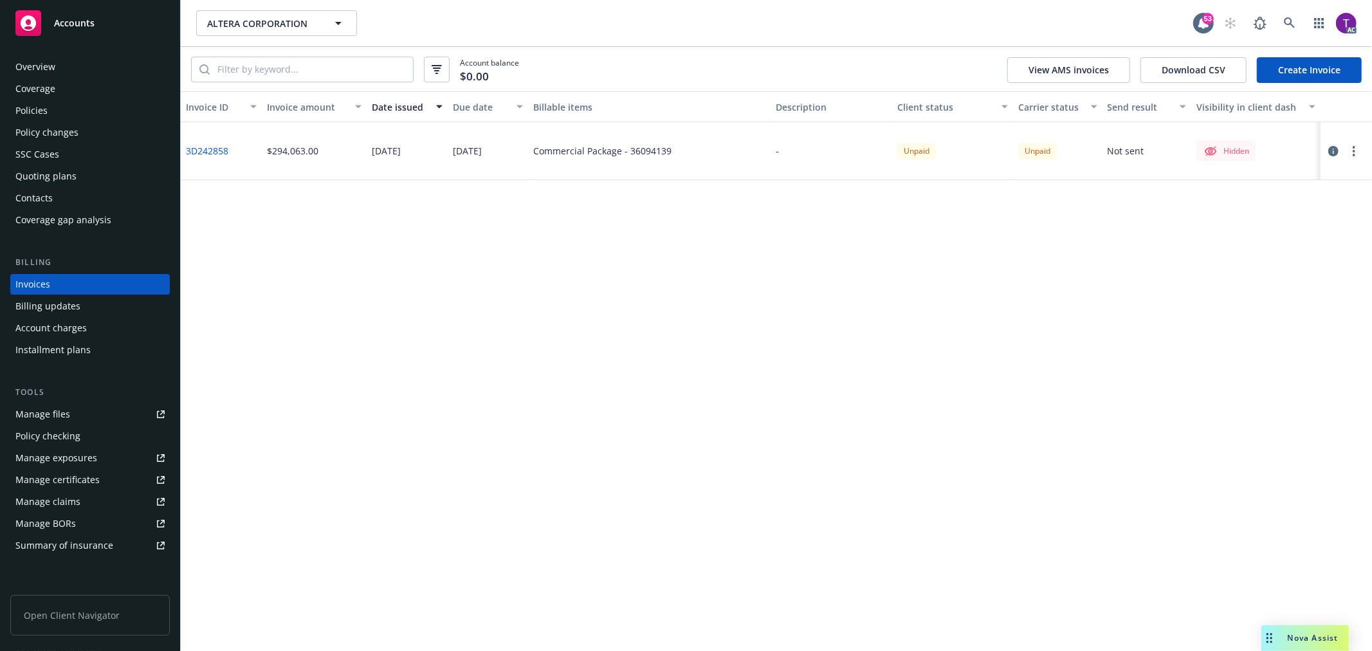
click at [57, 108] on div "Policies" at bounding box center [89, 110] width 149 height 21
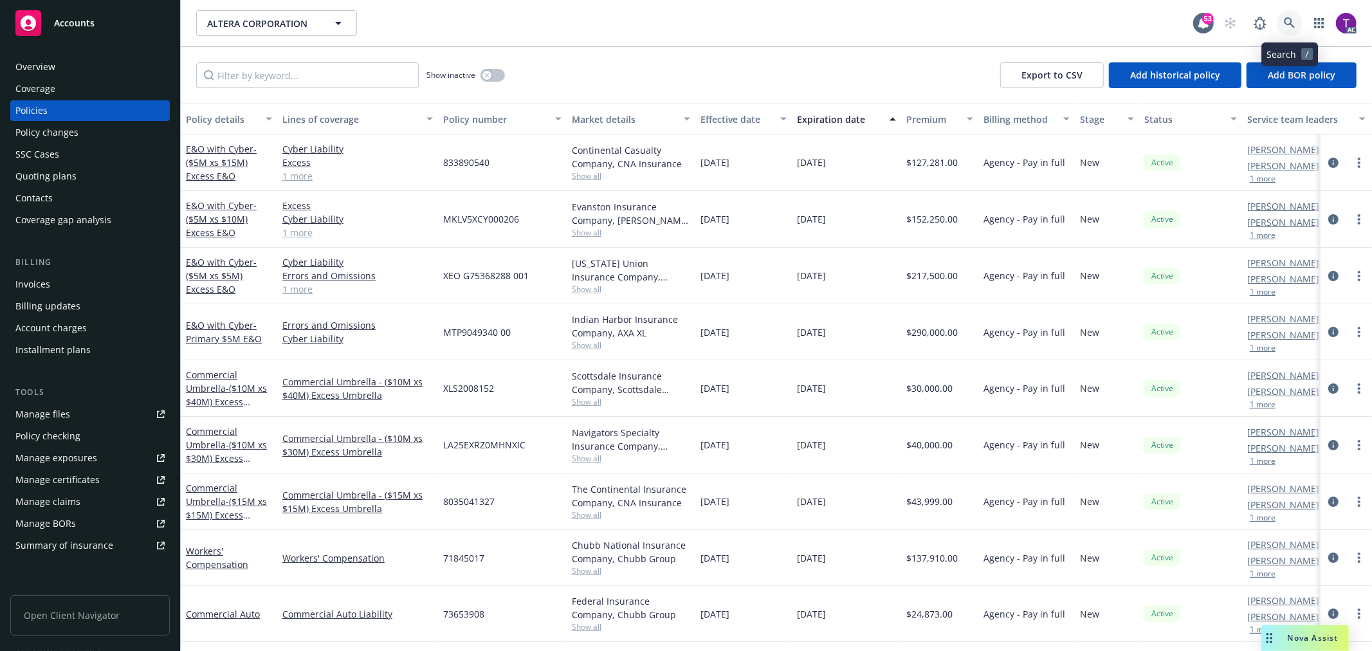
click at [1297, 12] on link at bounding box center [1290, 23] width 26 height 26
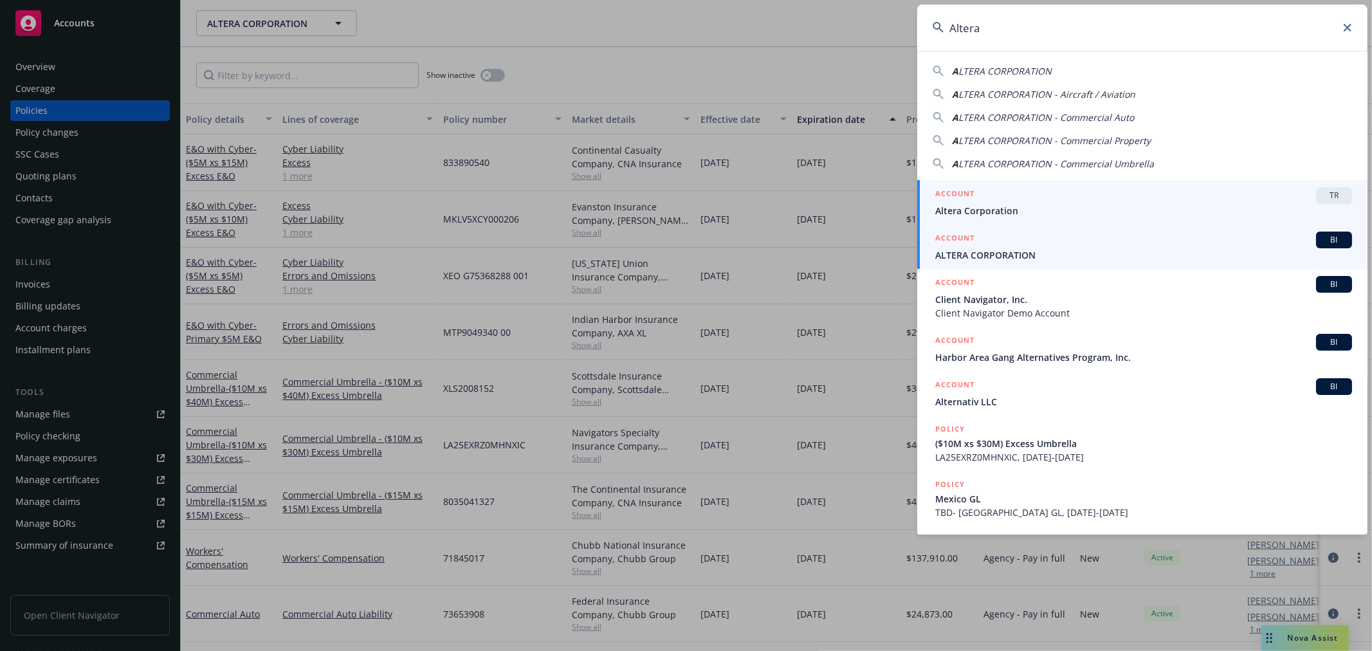
type input "Altera"
click at [1033, 254] on span "ALTERA CORPORATION" at bounding box center [1144, 255] width 417 height 14
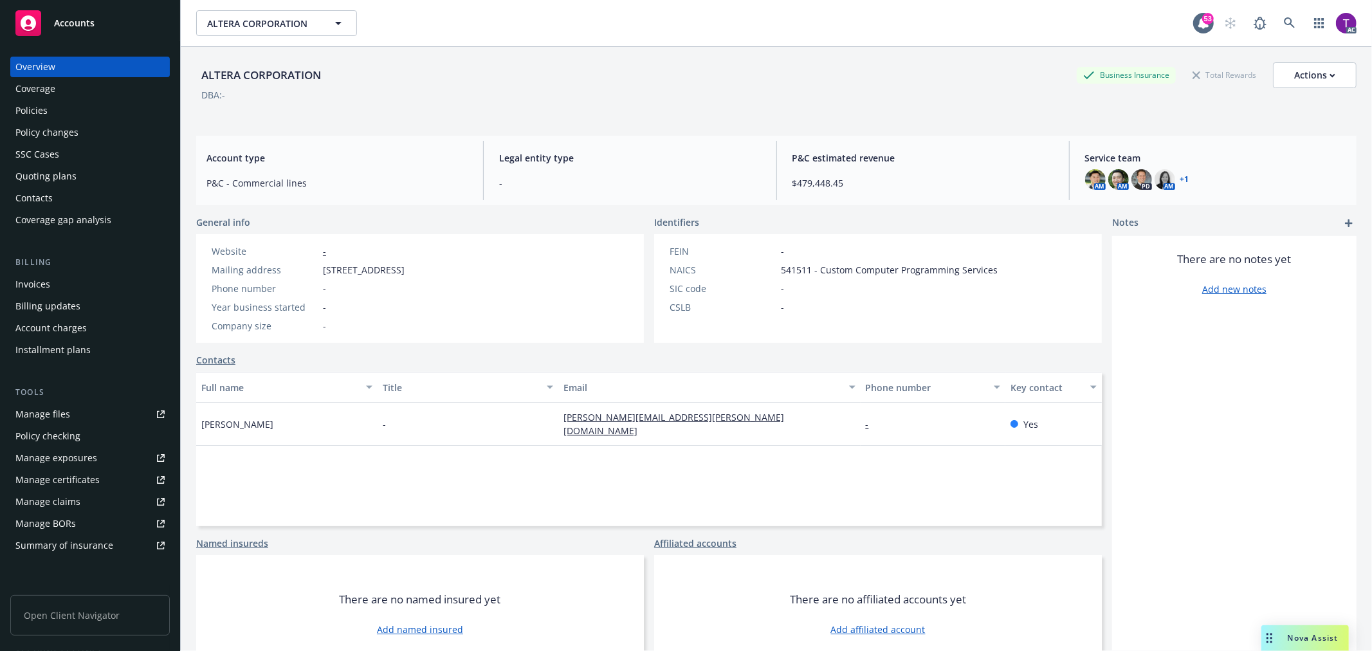
click at [37, 282] on div "Invoices" at bounding box center [32, 284] width 35 height 21
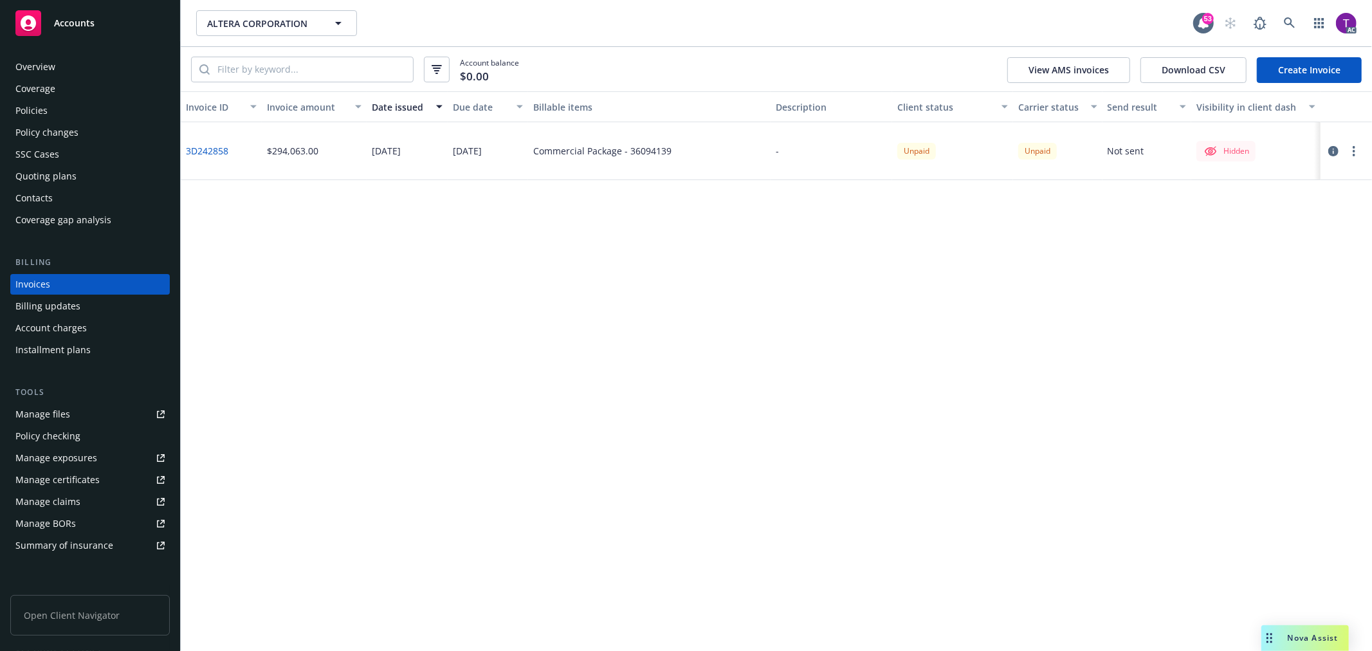
click at [59, 109] on div "Policies" at bounding box center [89, 110] width 149 height 21
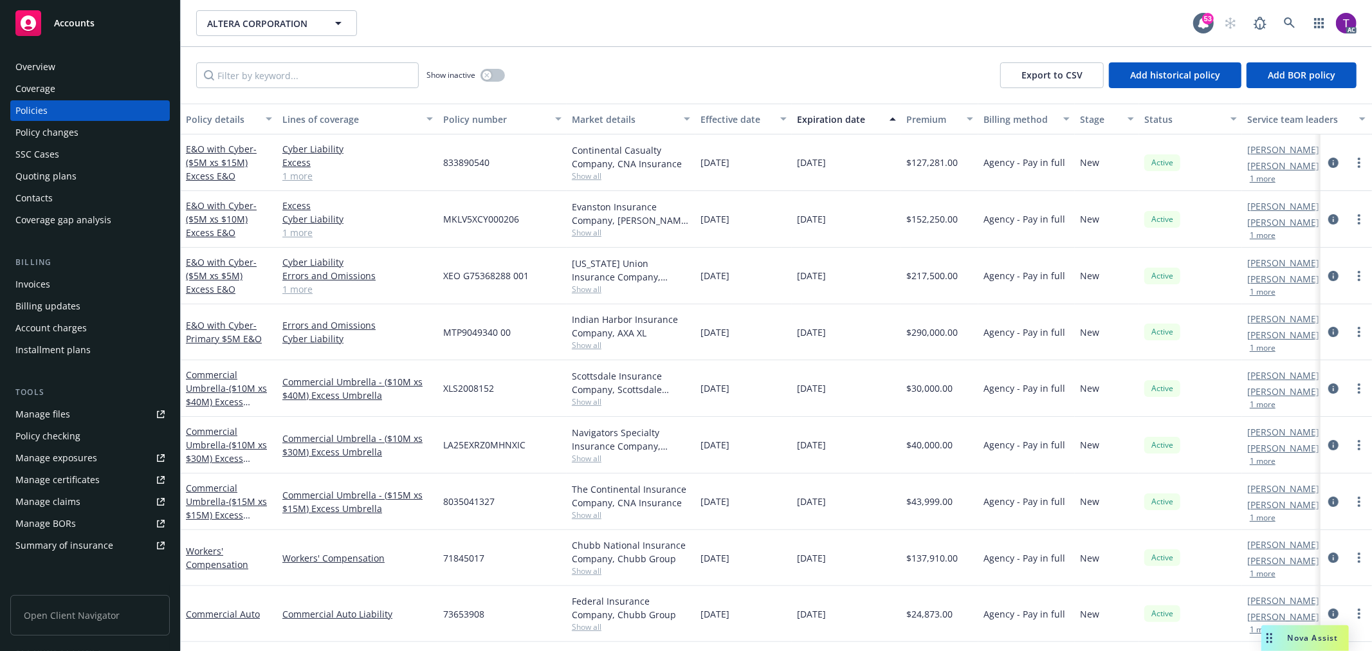
click at [80, 283] on div "Invoices" at bounding box center [89, 284] width 149 height 21
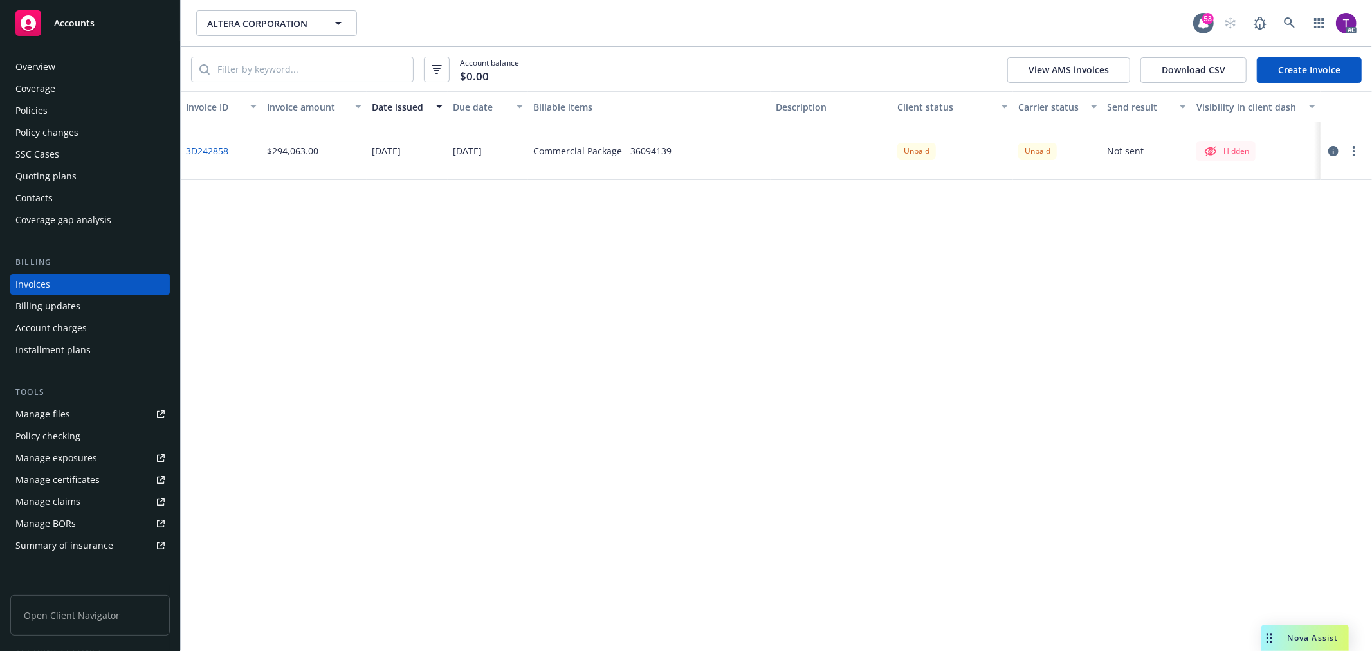
click at [66, 66] on div "Overview" at bounding box center [89, 67] width 149 height 21
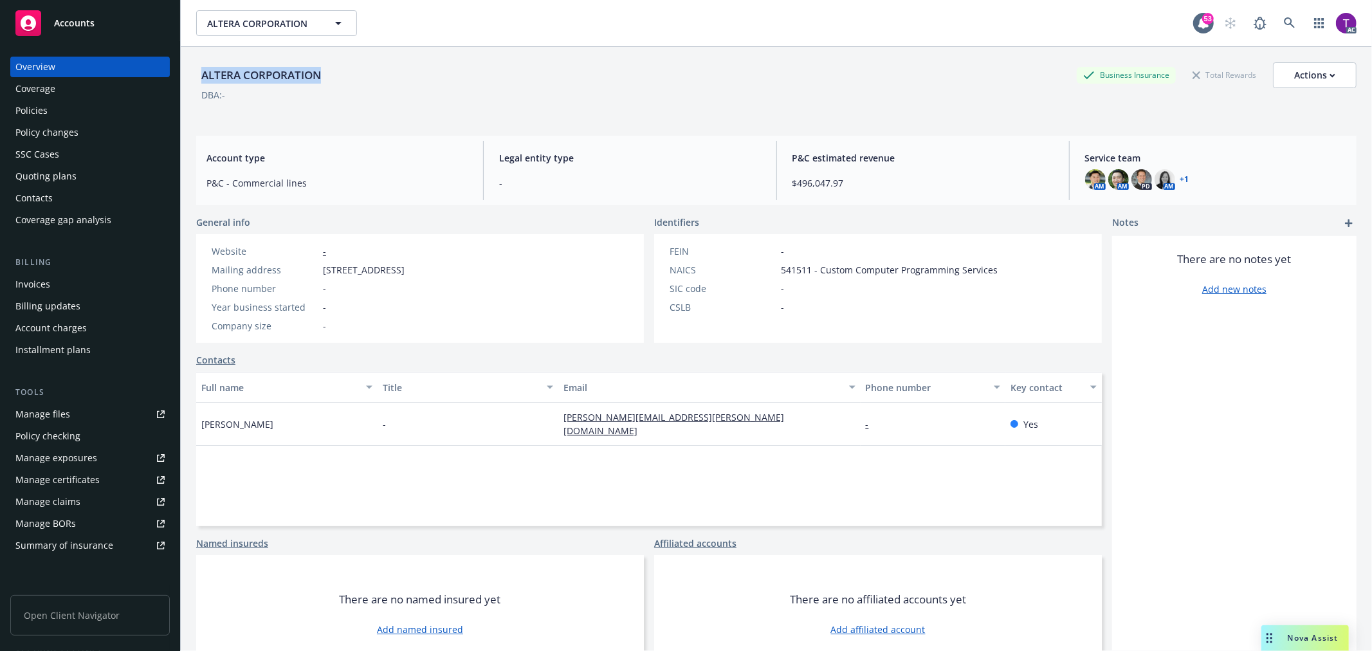
drag, startPoint x: 349, startPoint y: 79, endPoint x: 201, endPoint y: 76, distance: 147.4
click at [201, 76] on div "ALTERA CORPORATION Business Insurance Total Rewards Actions" at bounding box center [776, 75] width 1161 height 26
copy div "ALTERA CORPORATION"
click at [1277, 24] on link at bounding box center [1290, 23] width 26 height 26
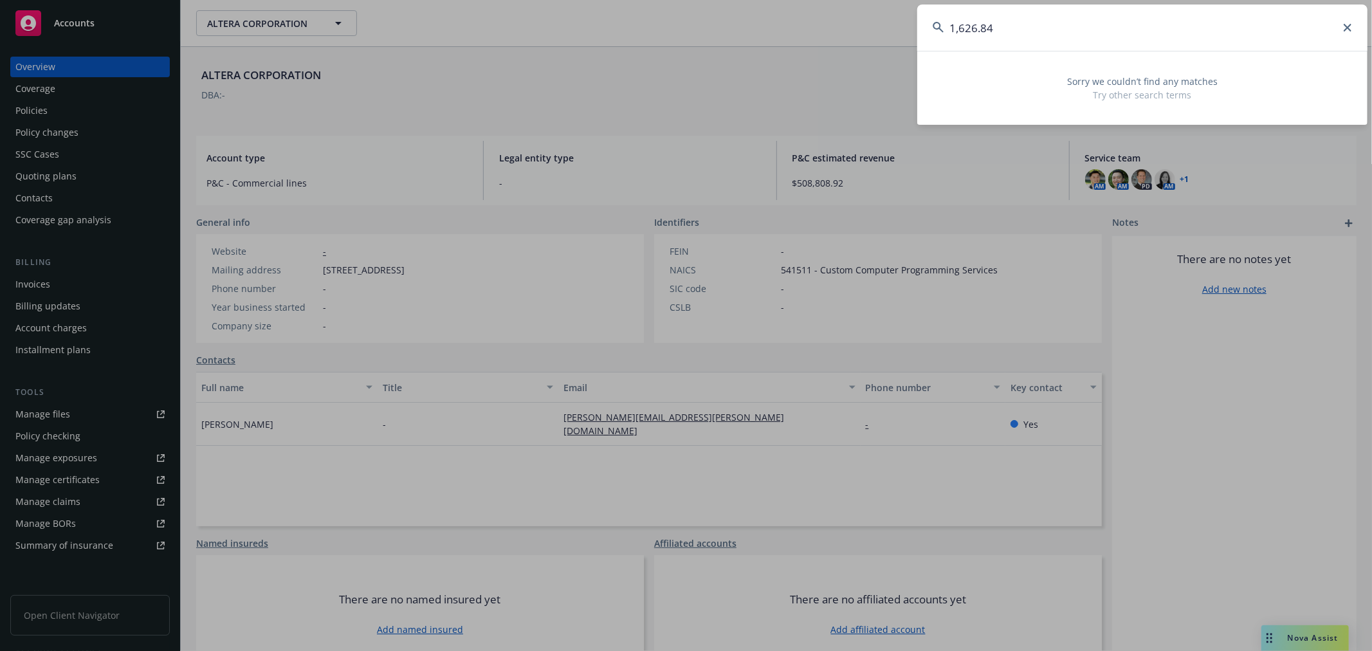
click at [1037, 24] on input "1,626.84" at bounding box center [1143, 28] width 450 height 46
drag, startPoint x: 1015, startPoint y: 26, endPoint x: 802, endPoint y: 16, distance: 213.9
click at [802, 16] on div "1,626.84 Sorry we couldn’t find any matches Try other search terms" at bounding box center [686, 325] width 1372 height 651
paste input "Lachy Groom's"
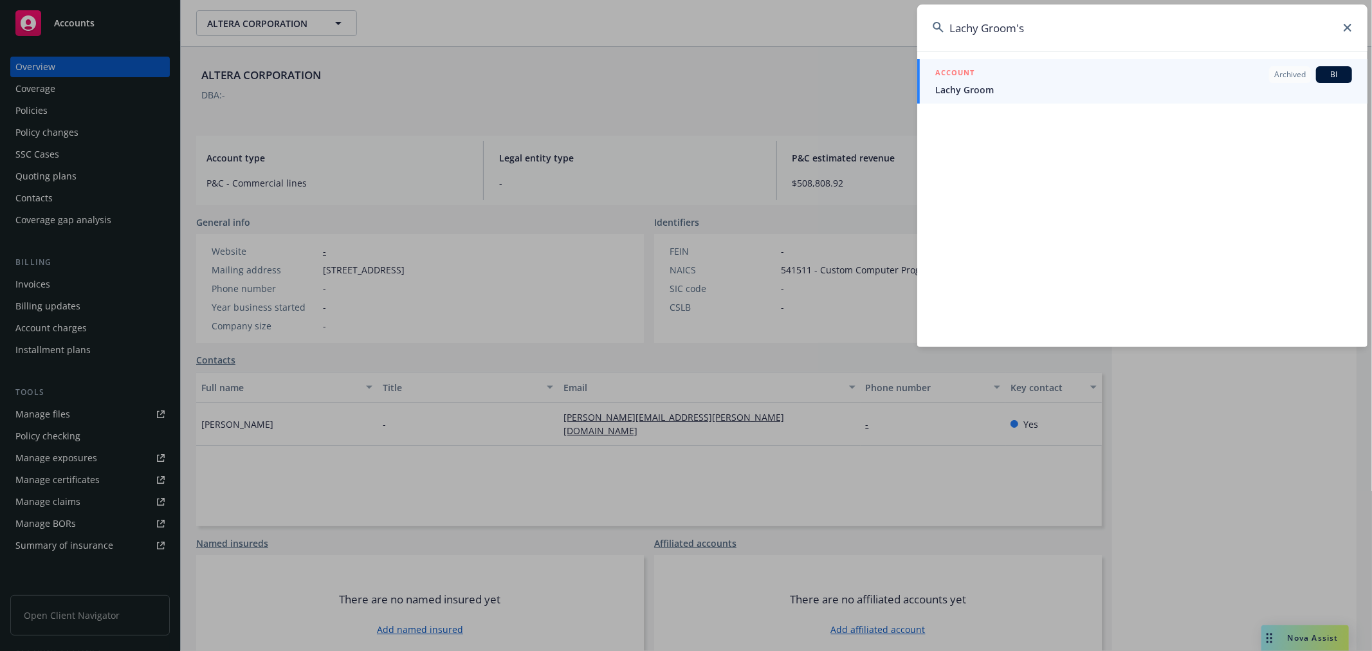
type input "Lachy Groom's"
click at [993, 73] on div "ACCOUNT Archived BI" at bounding box center [1144, 74] width 417 height 17
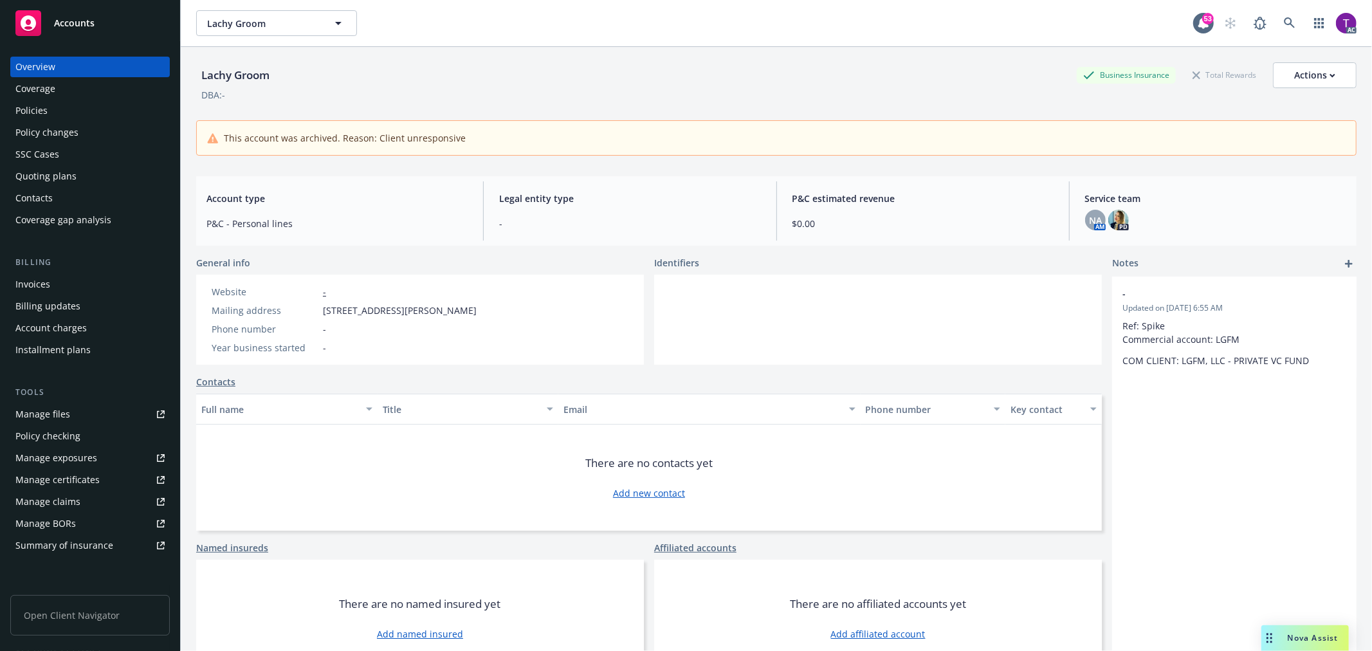
click at [73, 279] on div "Invoices" at bounding box center [89, 284] width 149 height 21
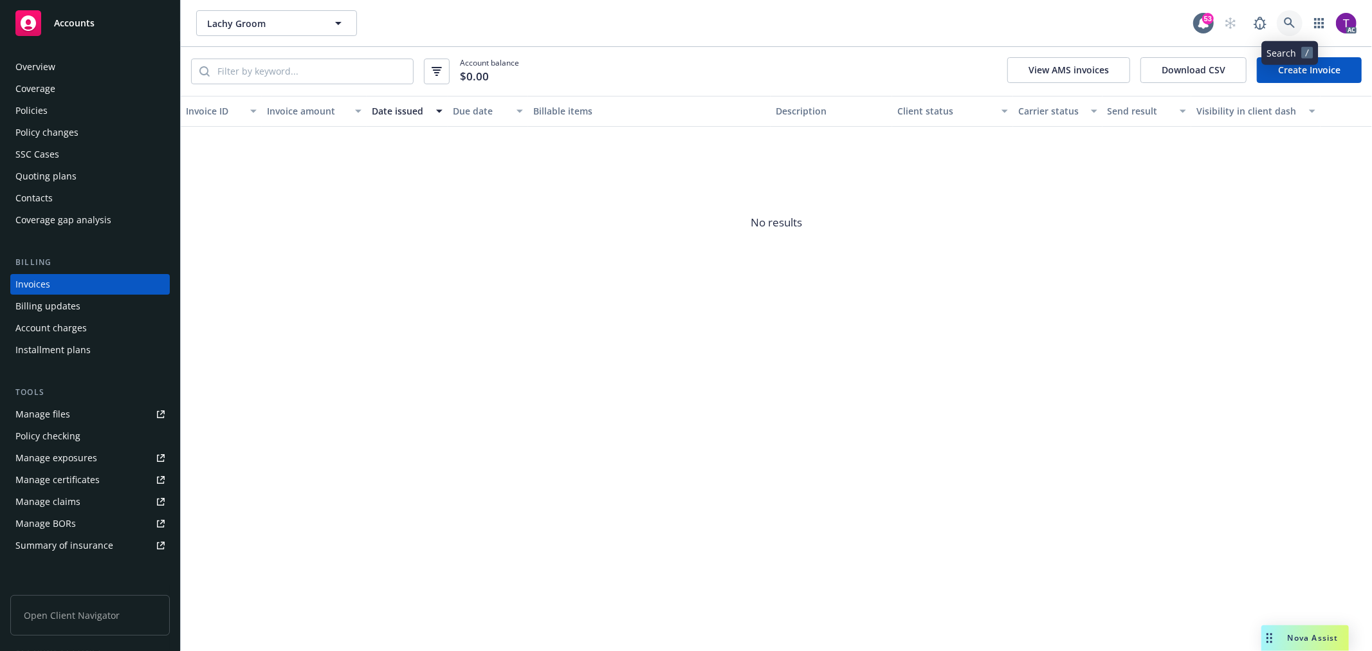
click at [1285, 28] on icon at bounding box center [1290, 23] width 12 height 12
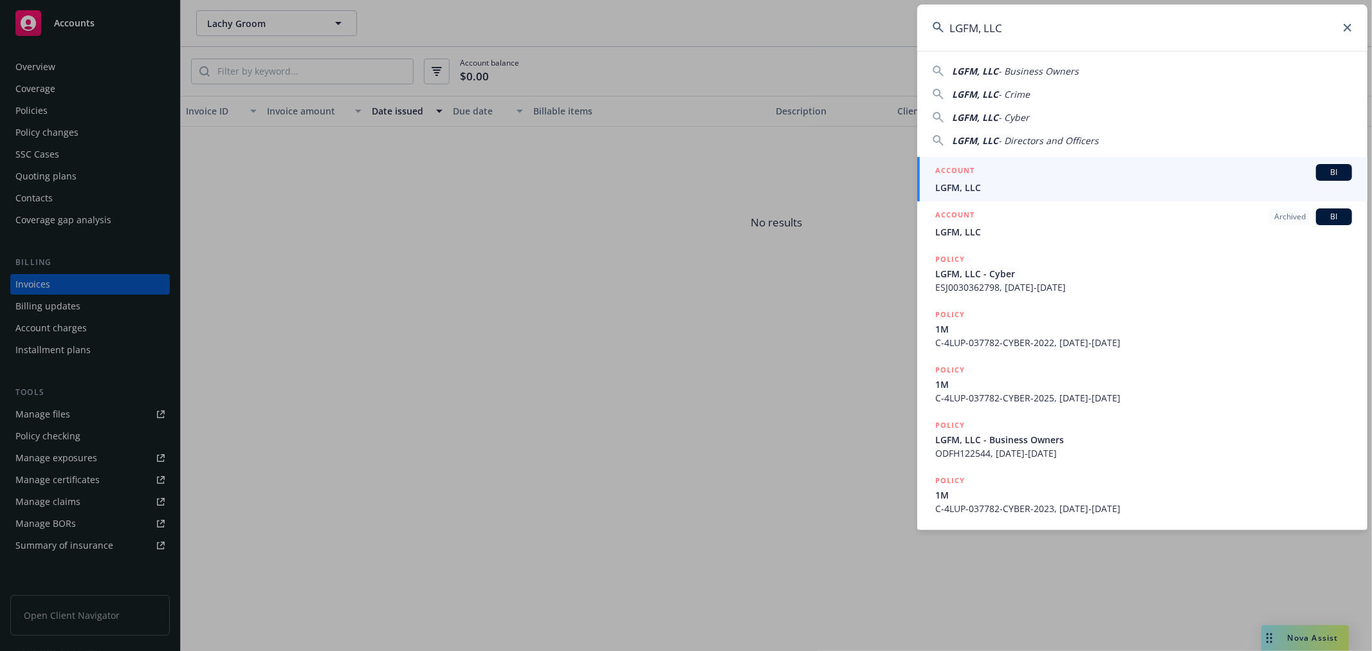
type input "LGFM, LLC"
click at [1032, 189] on span "LGFM, LLC" at bounding box center [1144, 188] width 417 height 14
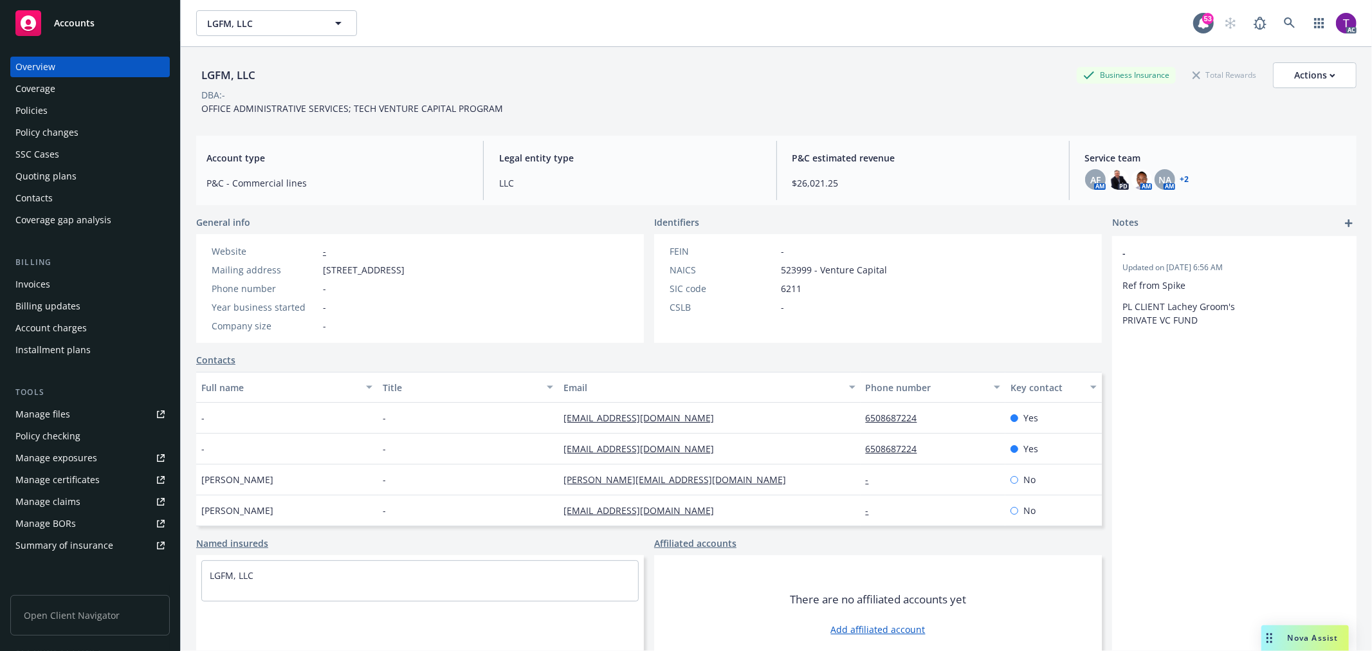
click at [45, 288] on div "Invoices" at bounding box center [32, 284] width 35 height 21
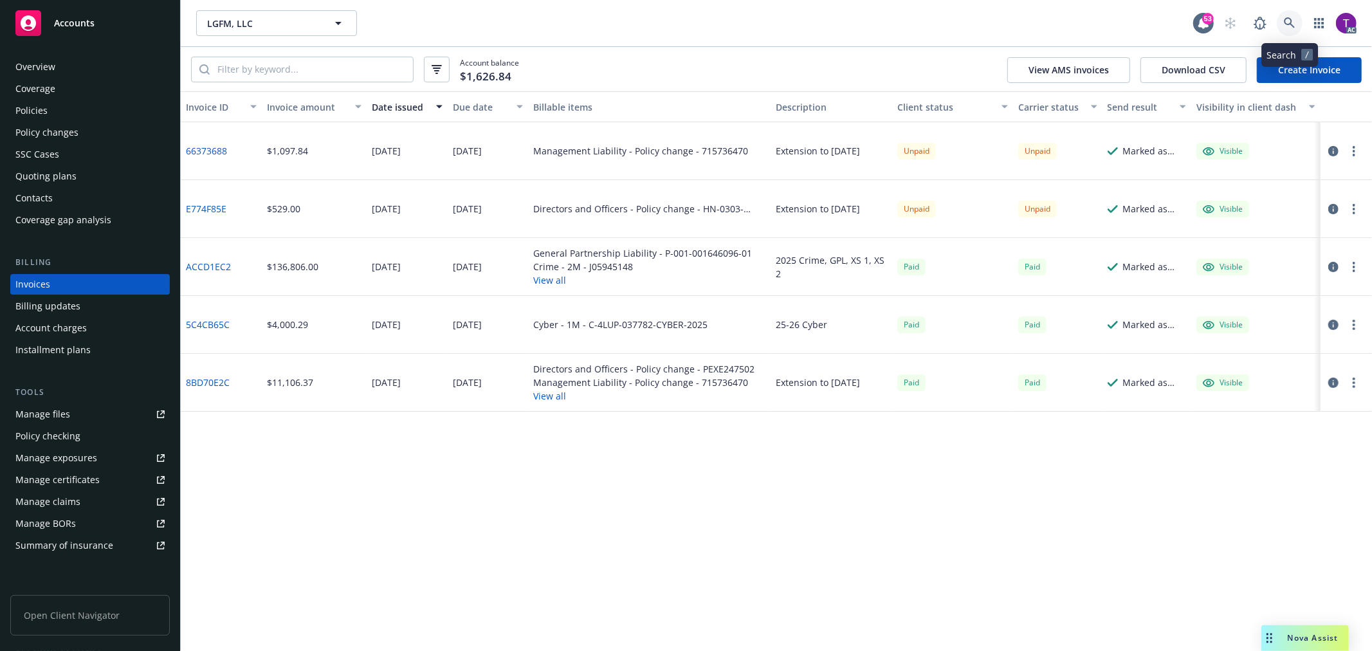
click at [1297, 26] on link at bounding box center [1290, 23] width 26 height 26
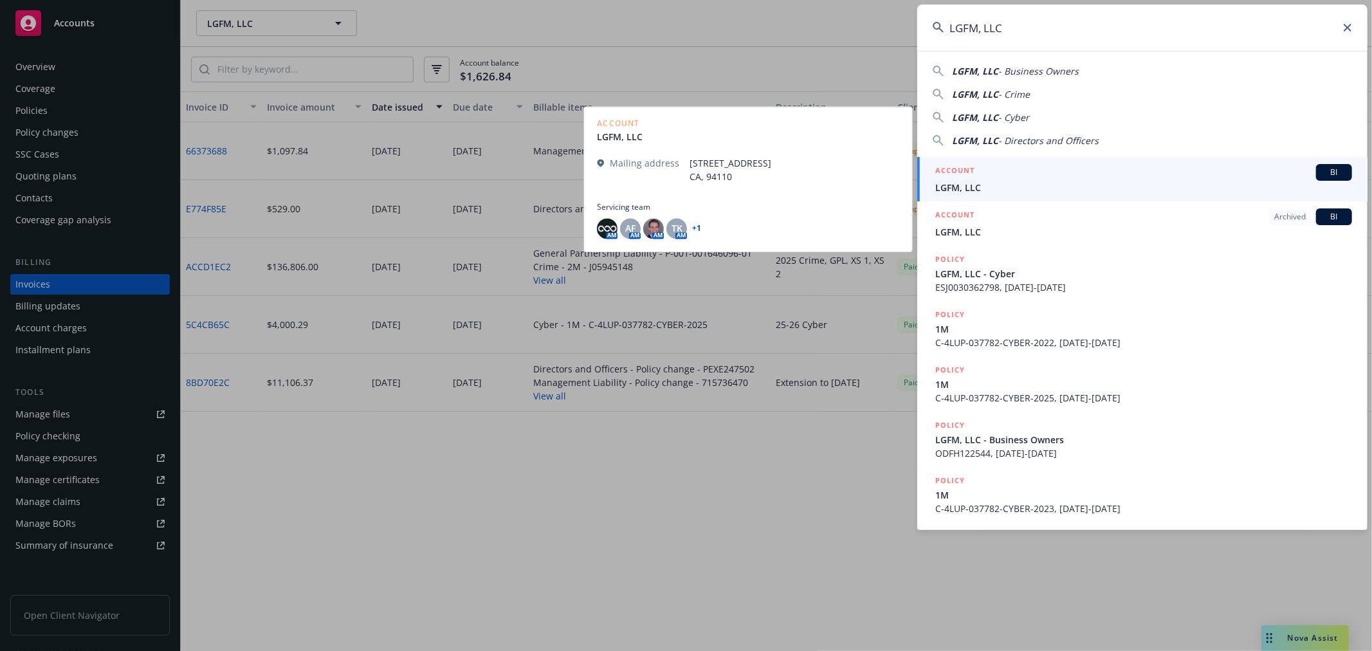
type input "LGFM, LLC"
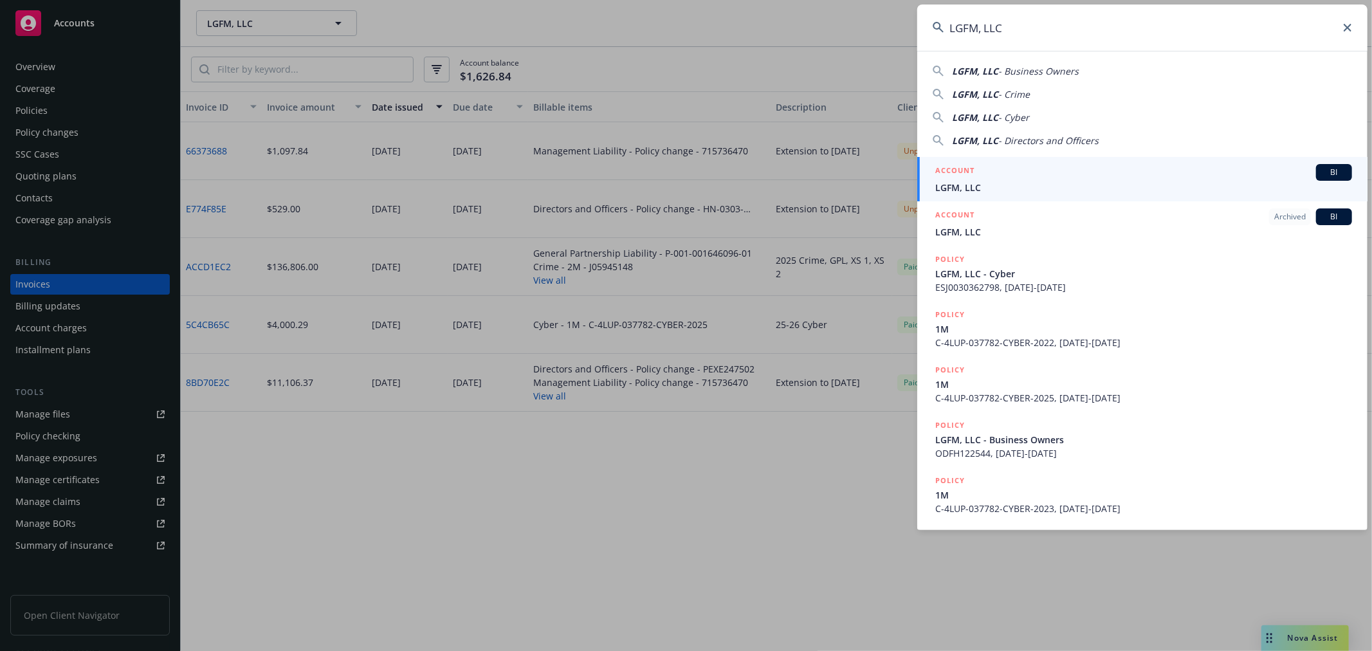
click at [1009, 181] on span "LGFM, LLC" at bounding box center [1144, 188] width 417 height 14
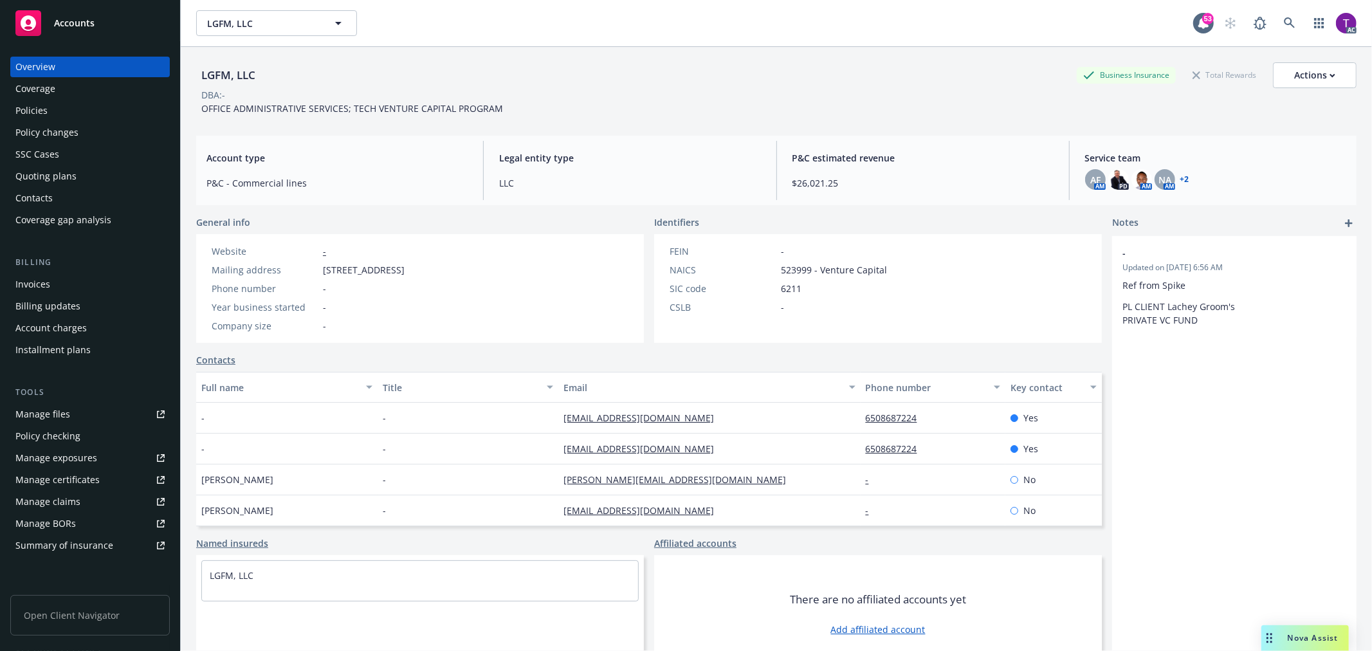
click at [49, 288] on div "Invoices" at bounding box center [89, 284] width 149 height 21
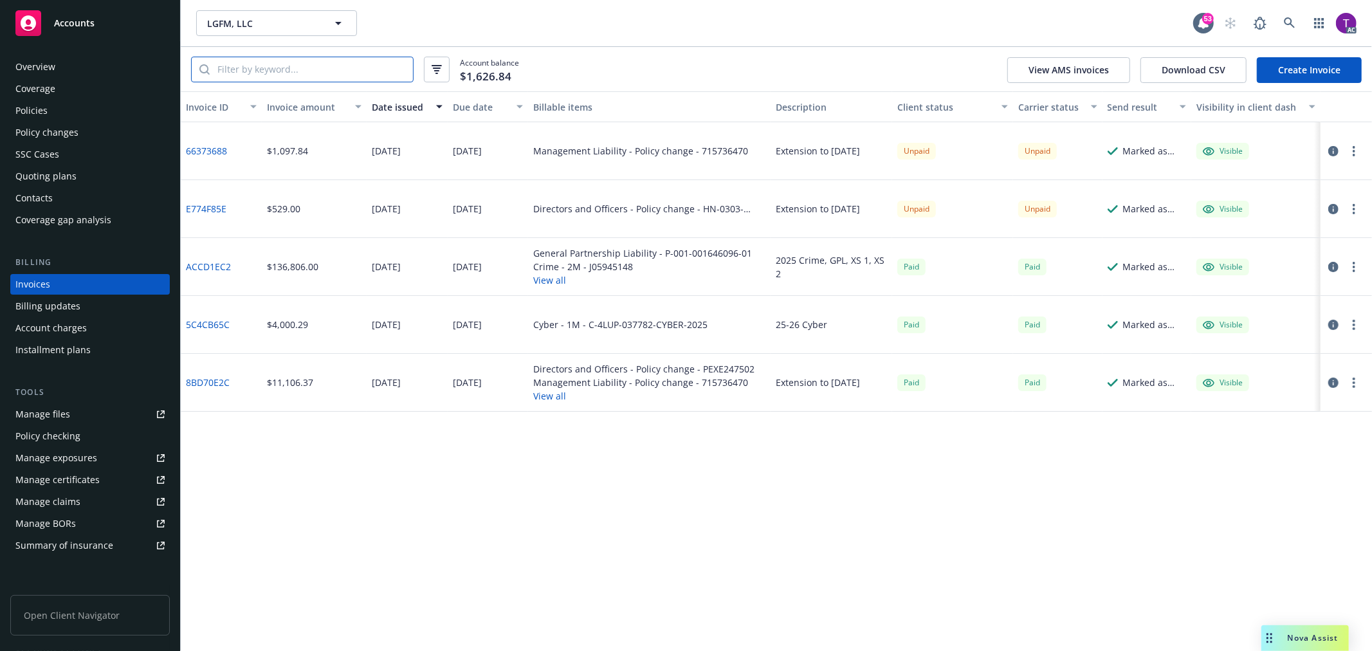
click at [308, 66] on input "search" at bounding box center [311, 69] width 203 height 24
click at [201, 152] on link "66373688" at bounding box center [206, 151] width 41 height 14
click at [200, 204] on link "E774F85E" at bounding box center [206, 209] width 41 height 14
click at [73, 105] on div "Policies" at bounding box center [89, 110] width 149 height 21
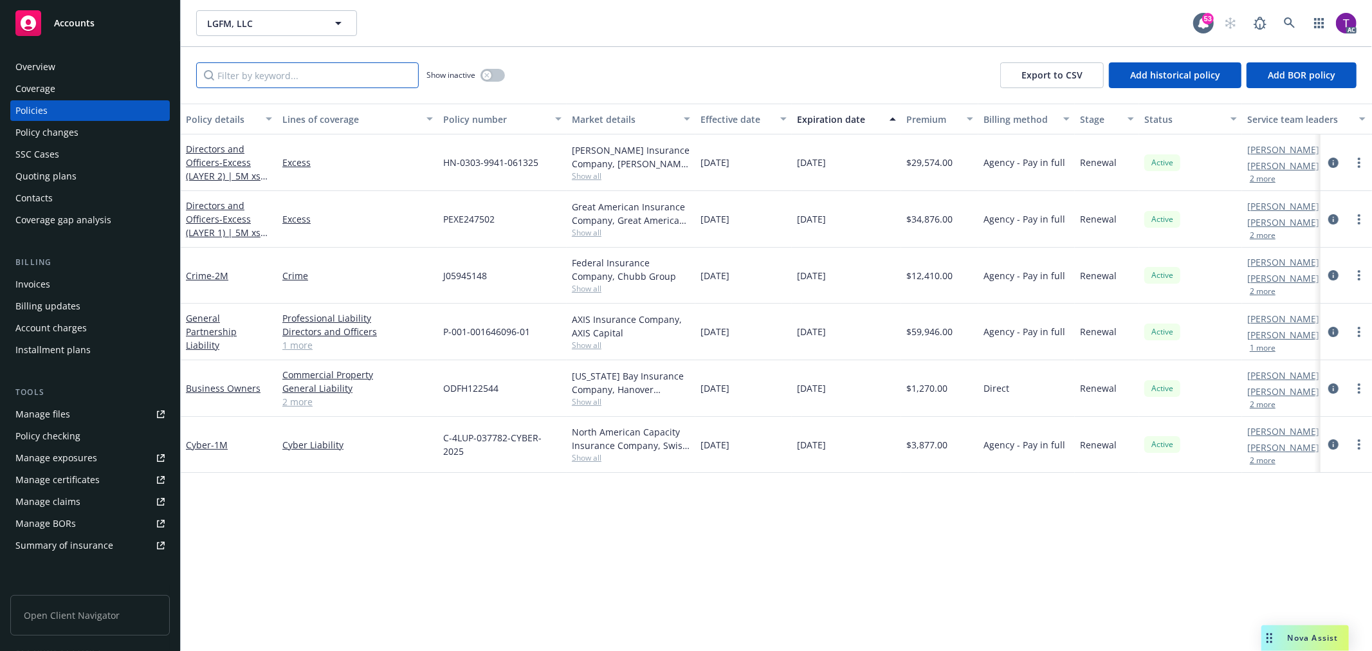
click at [358, 82] on input "Filter by keyword..." at bounding box center [307, 75] width 223 height 26
paste input "HN-0303-9941"
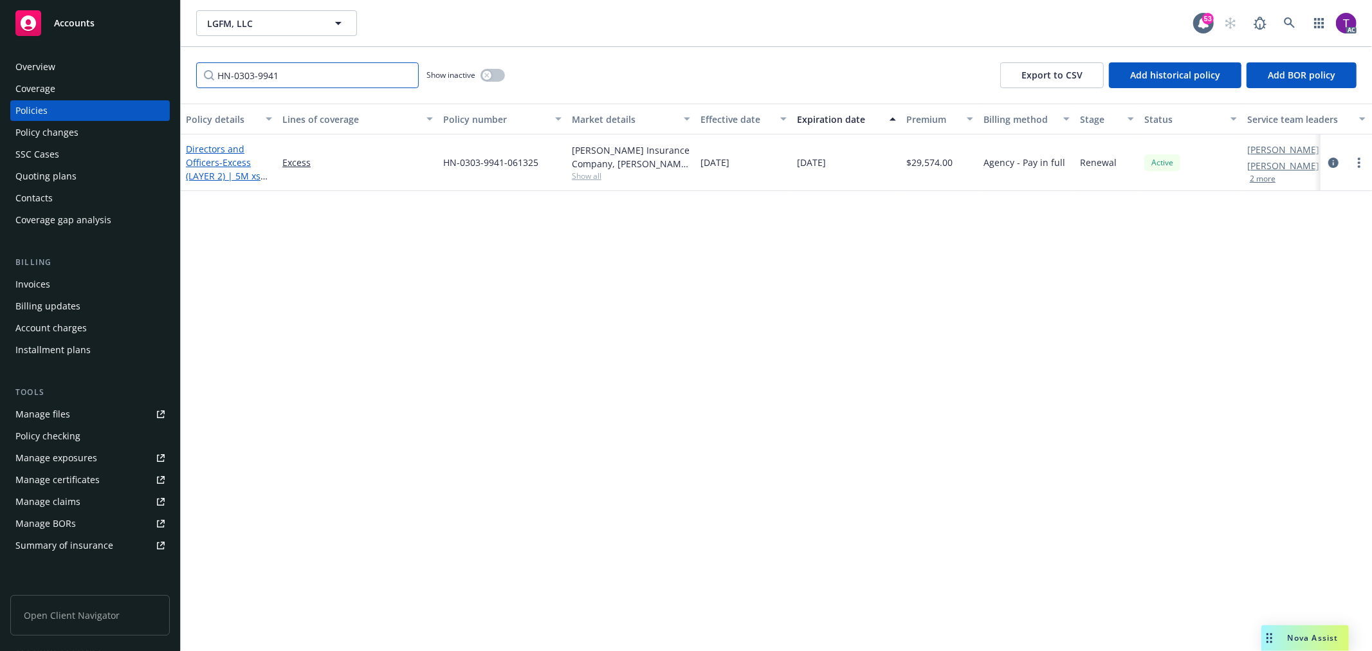
type input "HN-0303-9941"
click at [211, 164] on link "Directors and Officers - Excess (LAYER 2) | 5M xs 10M" at bounding box center [223, 169] width 75 height 53
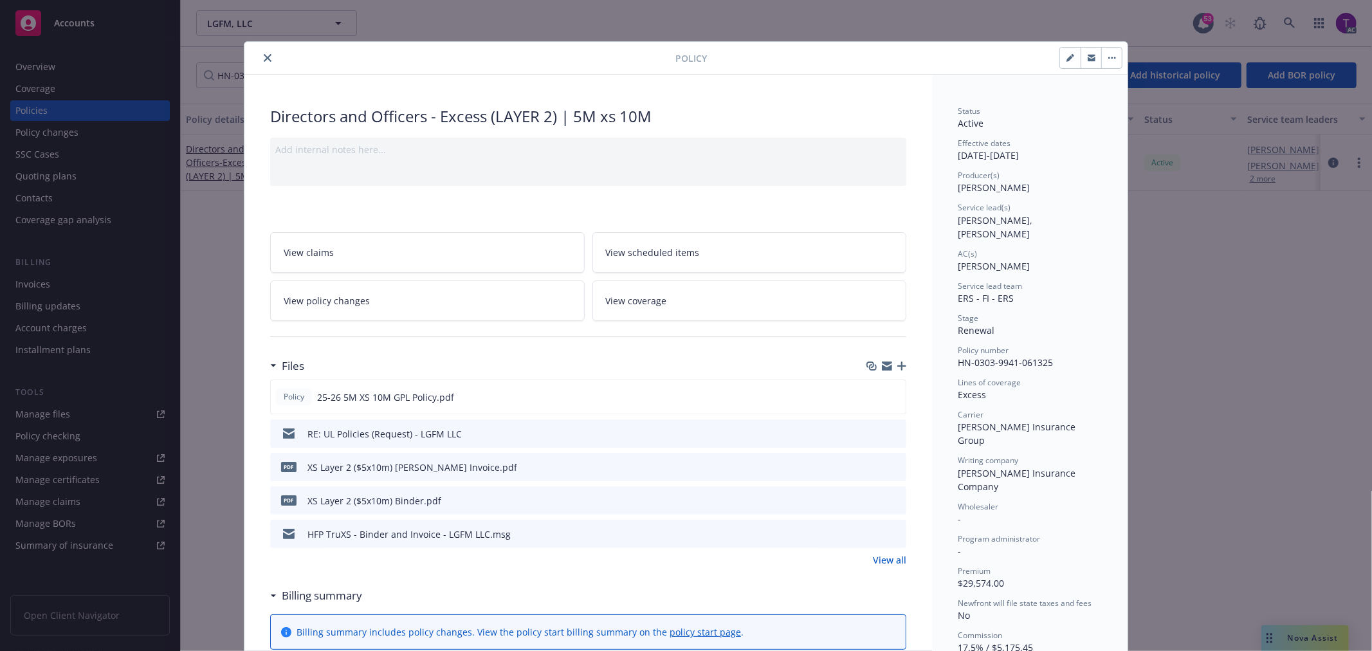
click at [890, 466] on icon "preview file" at bounding box center [895, 466] width 12 height 9
click at [887, 558] on link "View all" at bounding box center [889, 560] width 33 height 14
